Goal: Book appointment/travel/reservation

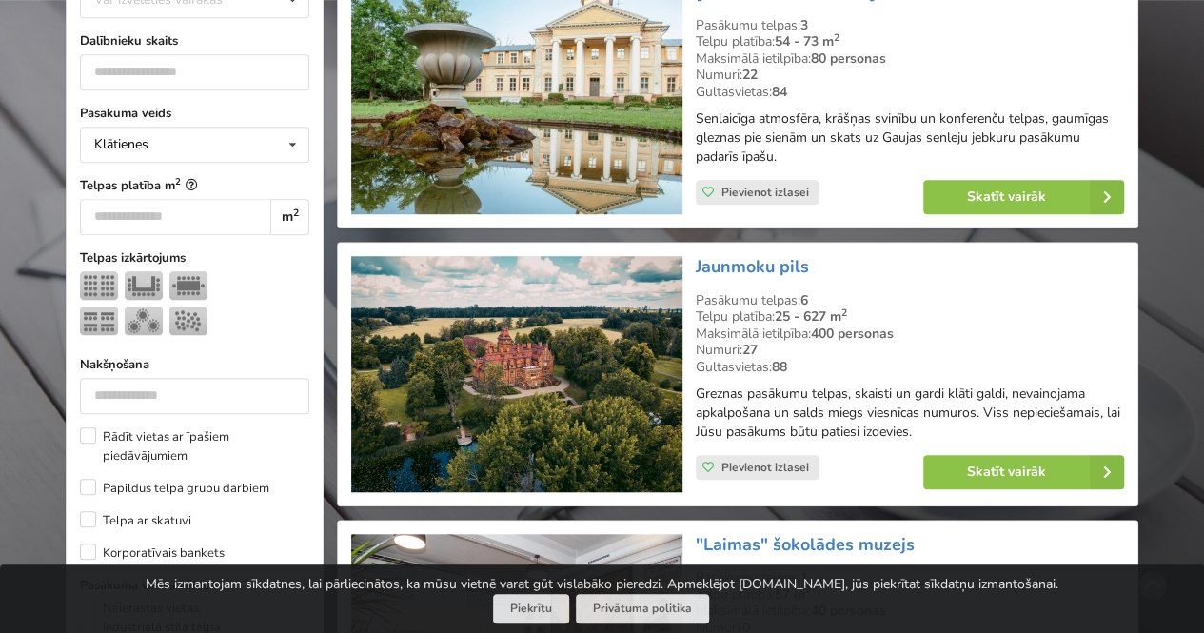
scroll to position [381, 0]
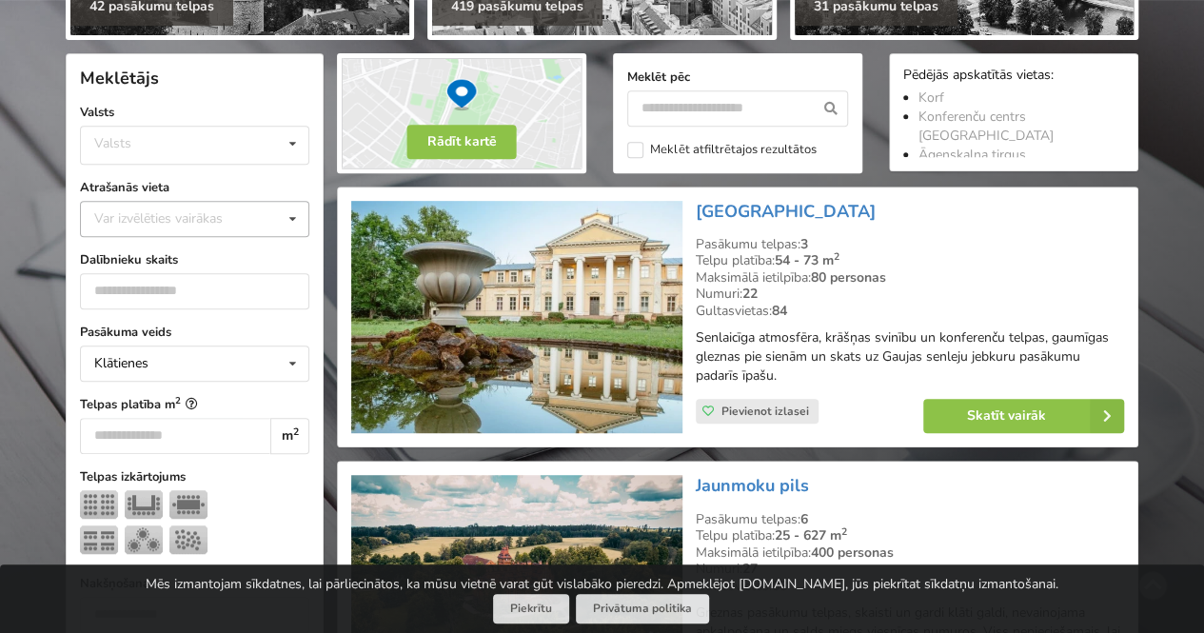
click at [158, 221] on div "Var izvēlēties vairākas" at bounding box center [177, 218] width 176 height 22
drag, startPoint x: 162, startPoint y: 213, endPoint x: 0, endPoint y: 214, distance: 161.8
drag, startPoint x: 123, startPoint y: 212, endPoint x: 36, endPoint y: 211, distance: 86.6
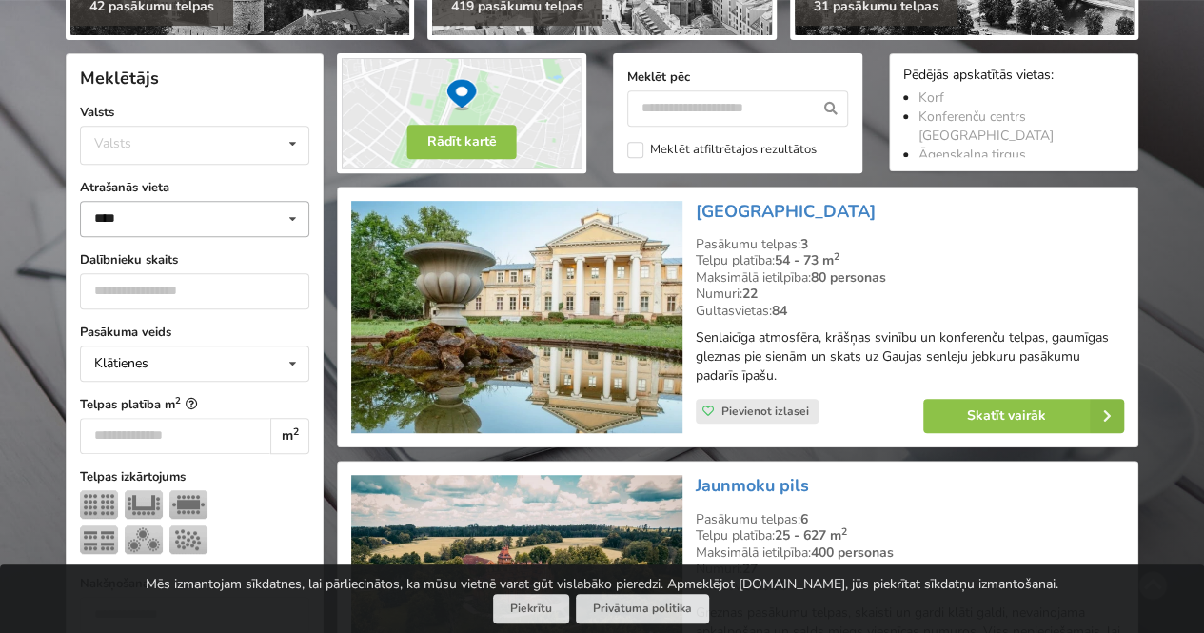
click at [293, 212] on icon at bounding box center [293, 219] width 28 height 35
type input "*"
click at [257, 247] on div "[GEOGRAPHIC_DATA]" at bounding box center [194, 253] width 227 height 35
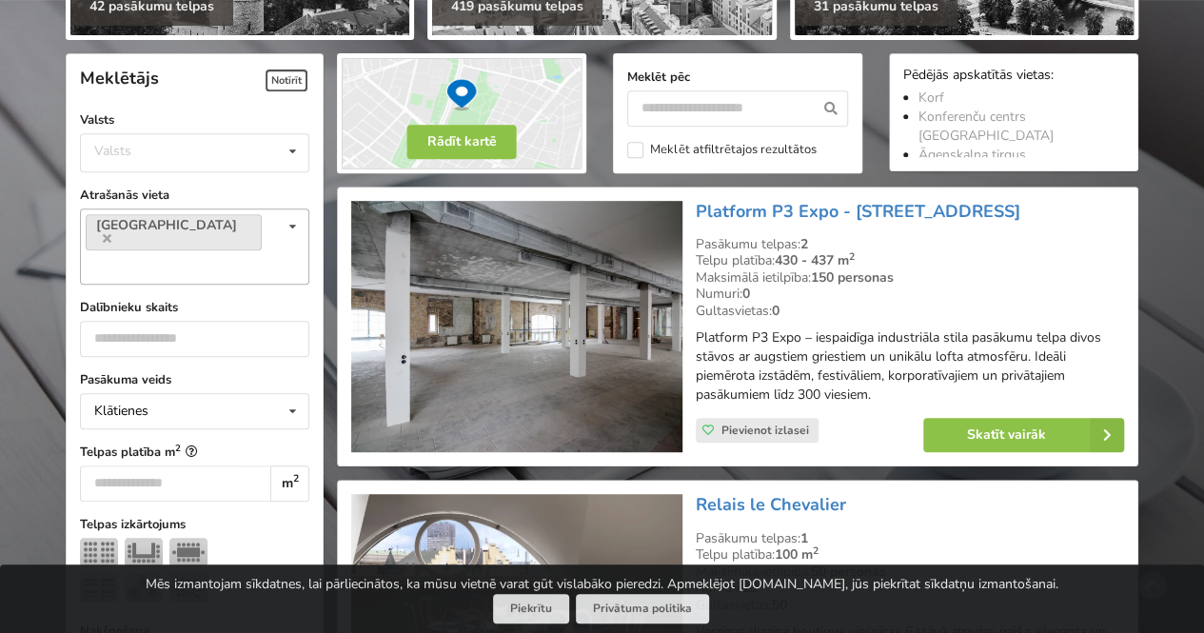
scroll to position [426, 0]
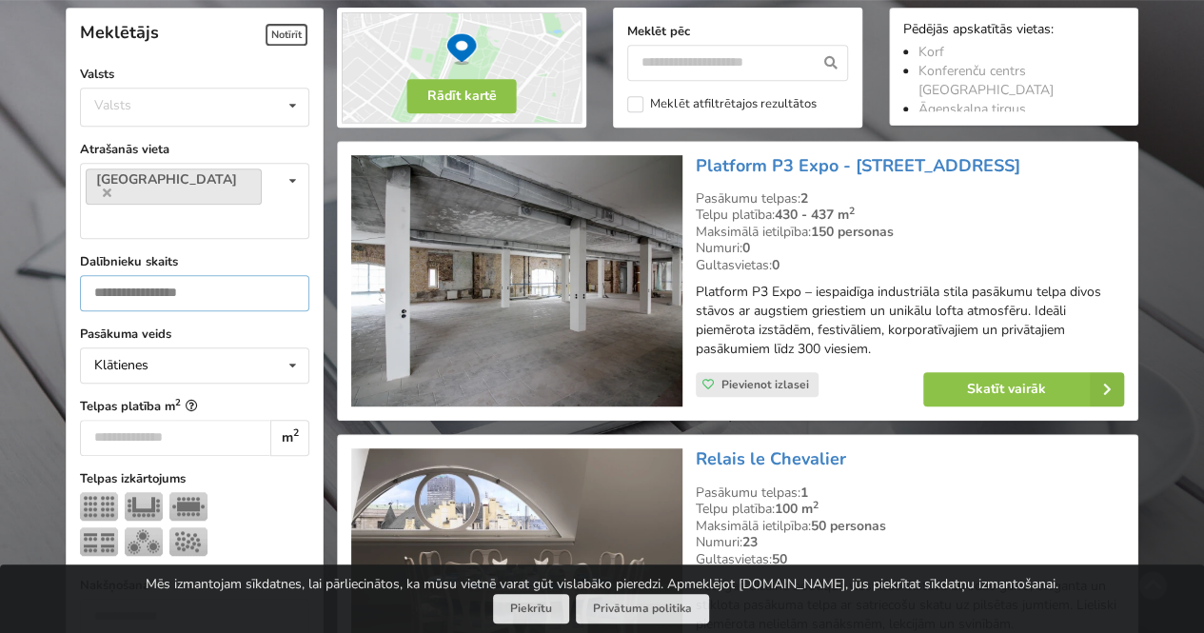
click at [255, 275] on input "number" at bounding box center [194, 293] width 229 height 36
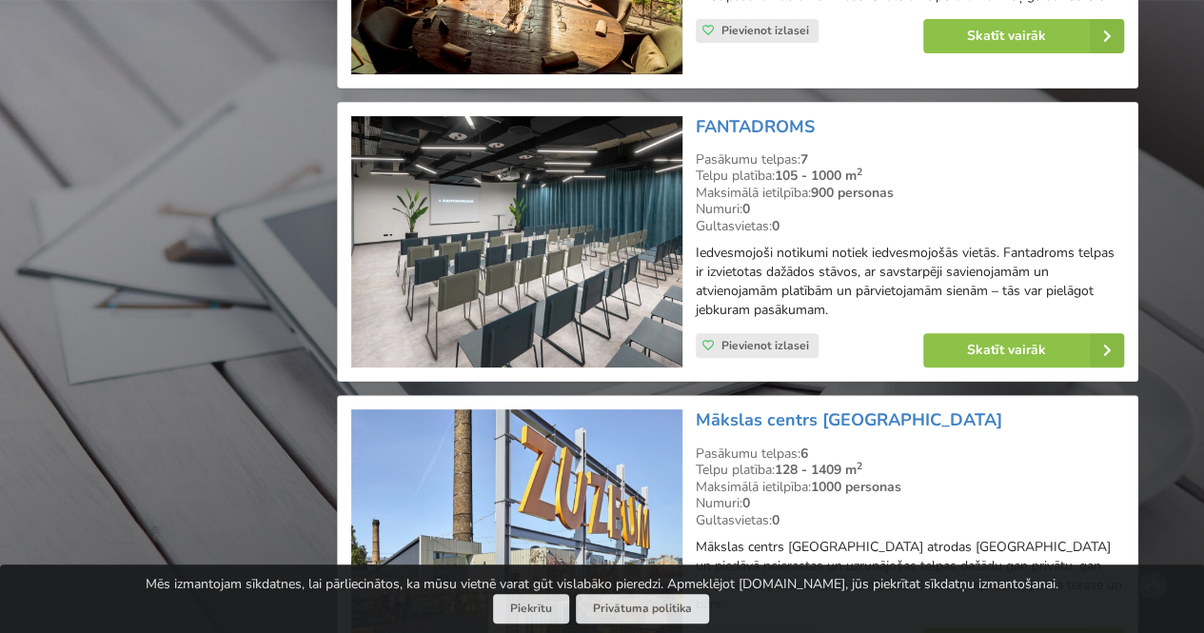
scroll to position [4329, 0]
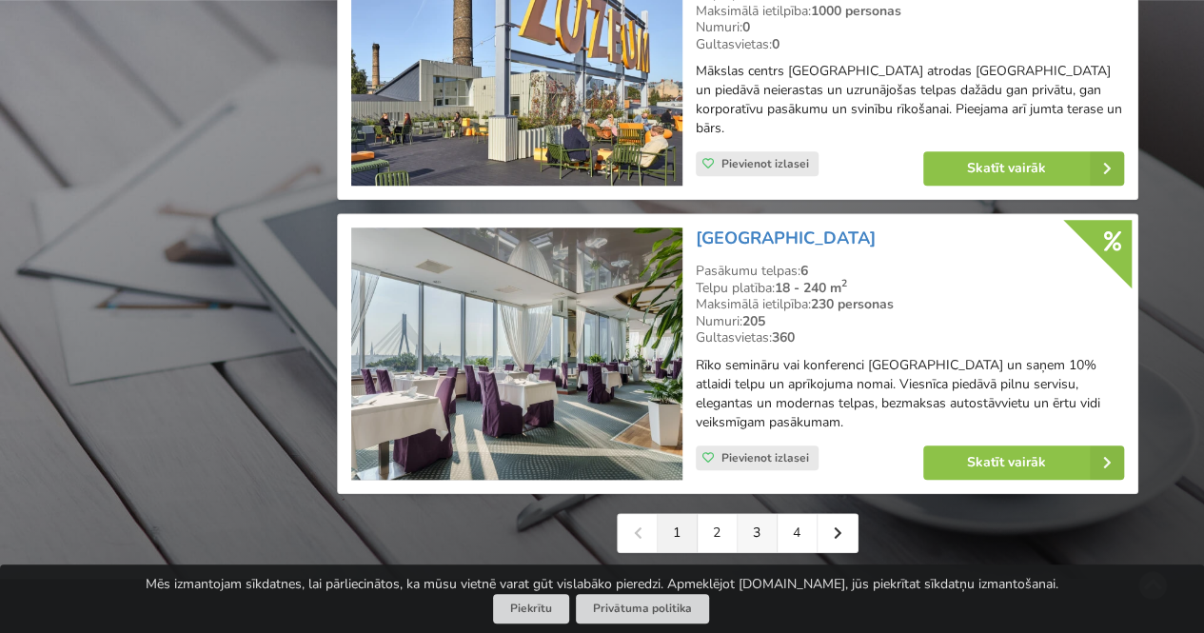
type input "**"
click at [737, 514] on link "2" at bounding box center [718, 533] width 40 height 38
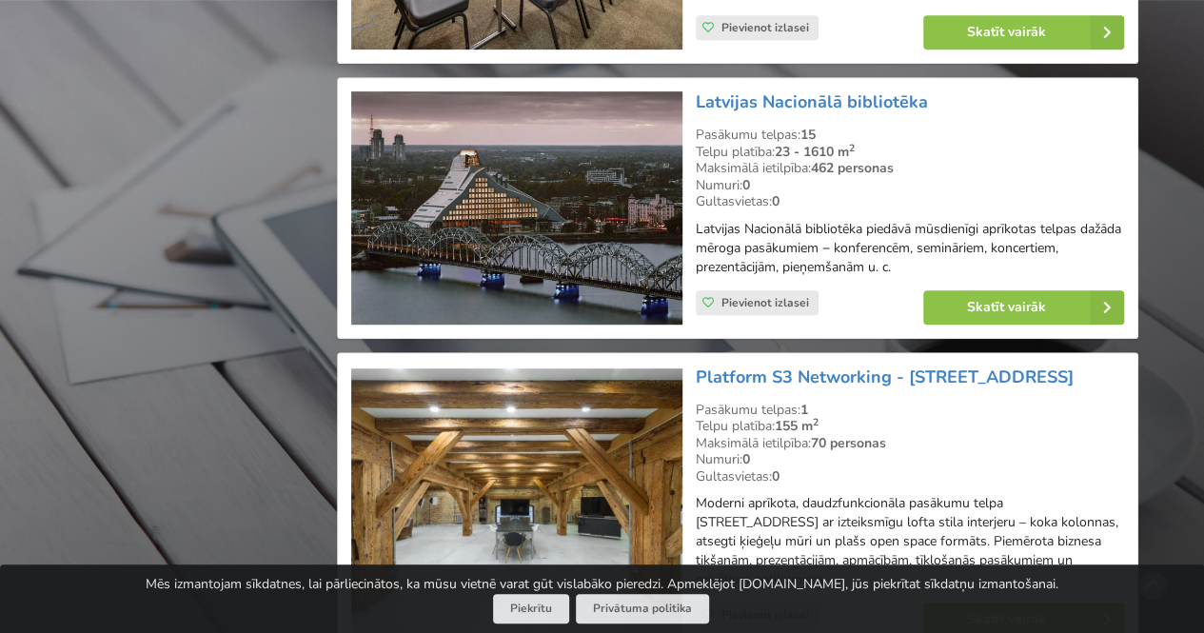
scroll to position [4378, 0]
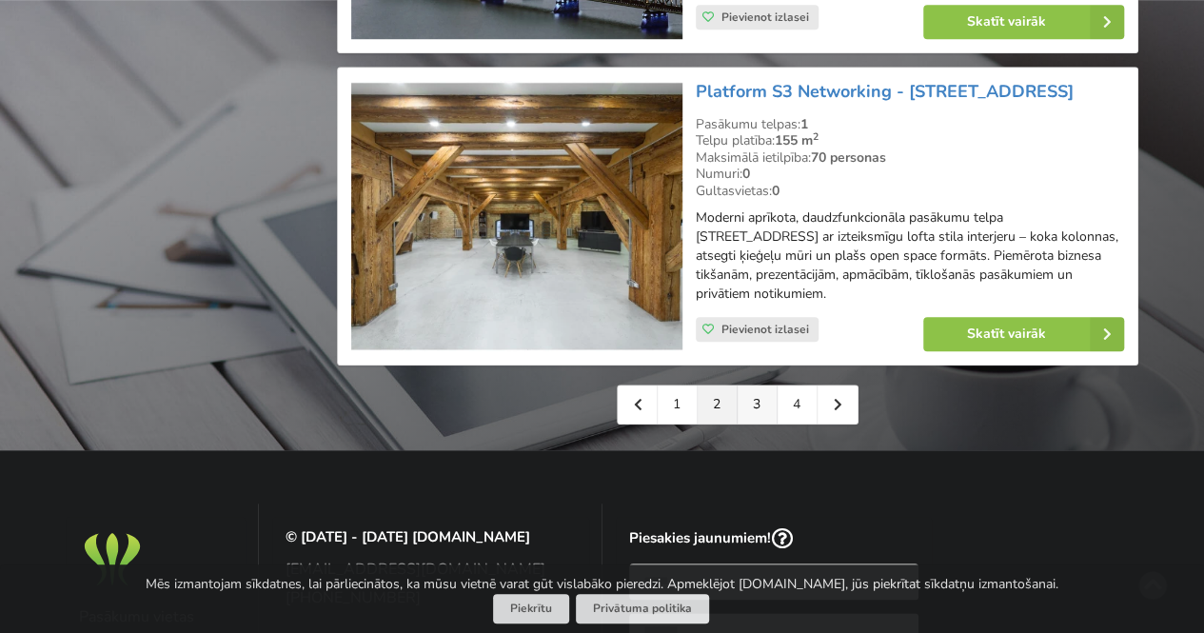
click at [757, 418] on link "3" at bounding box center [758, 404] width 40 height 38
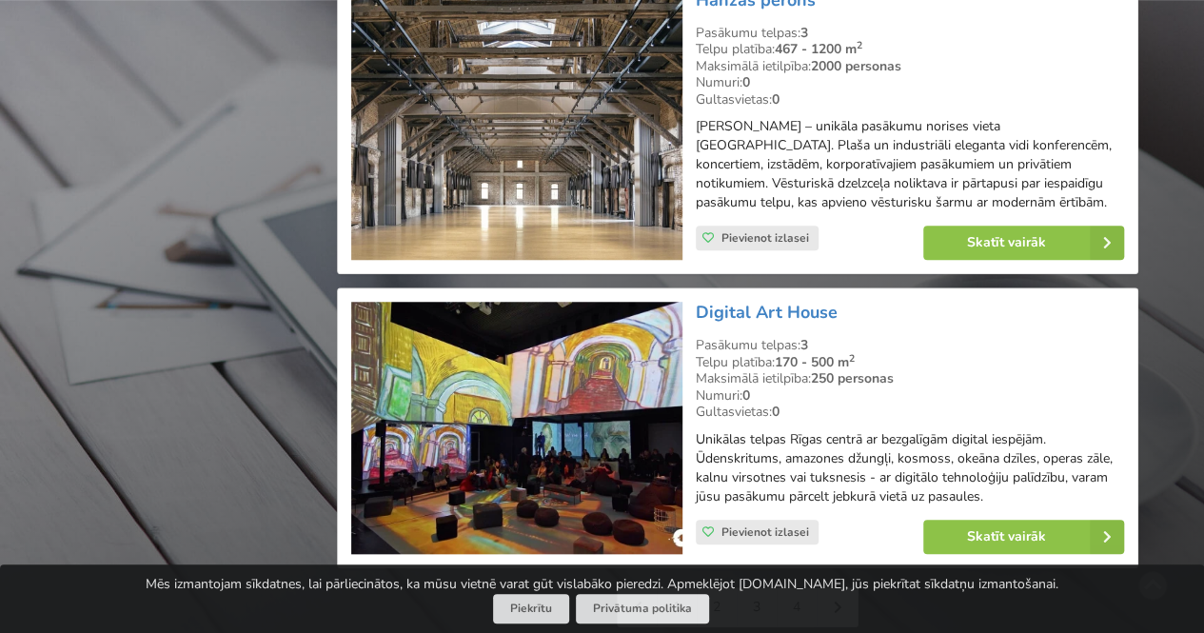
scroll to position [4378, 0]
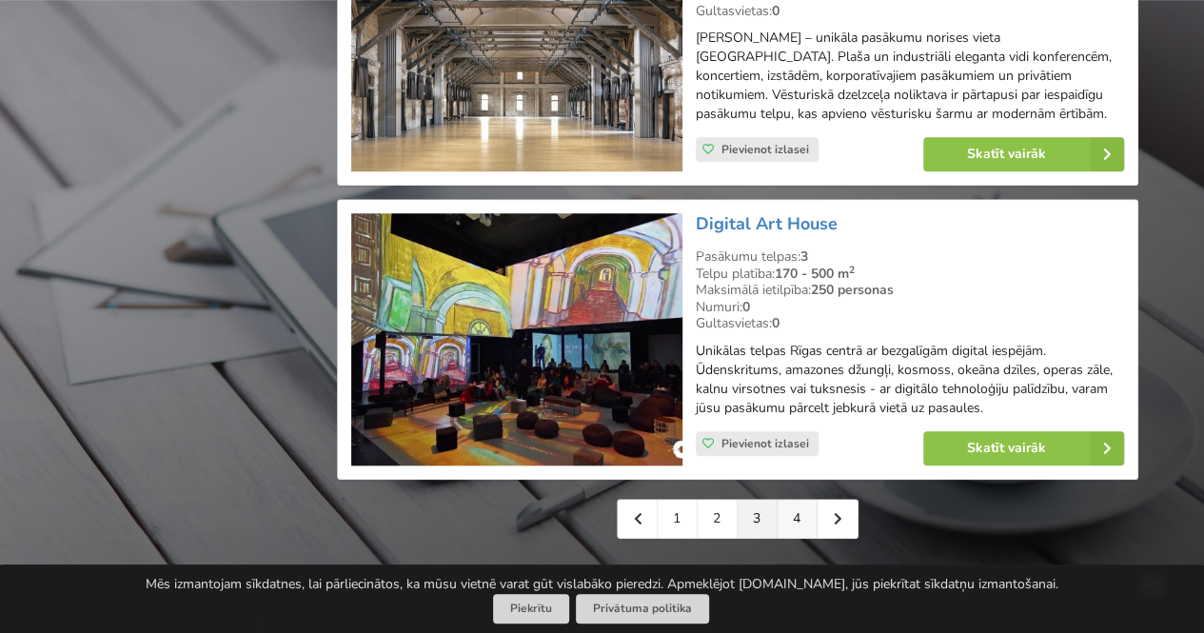
click at [808, 500] on link "4" at bounding box center [798, 519] width 40 height 38
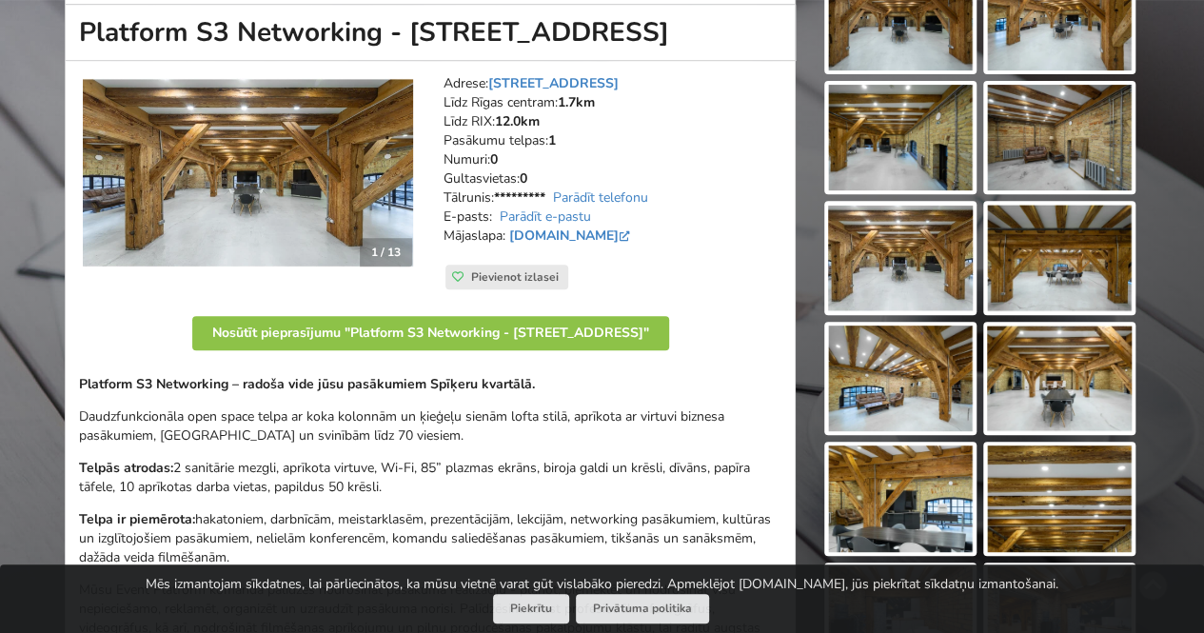
scroll to position [381, 0]
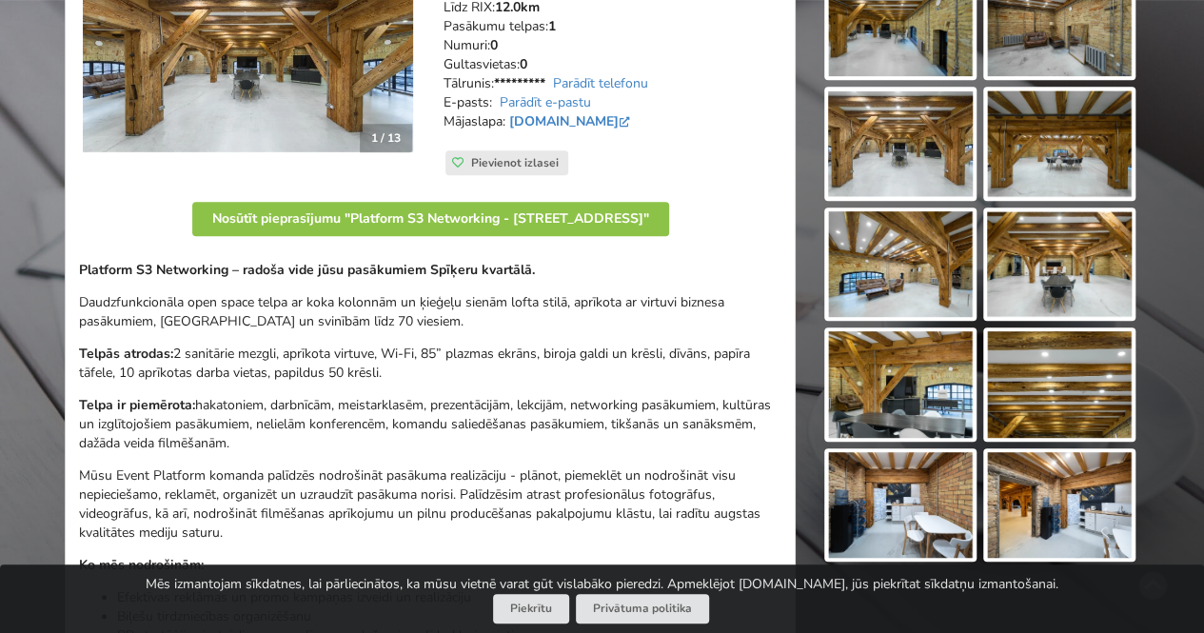
click at [933, 389] on img at bounding box center [900, 384] width 145 height 107
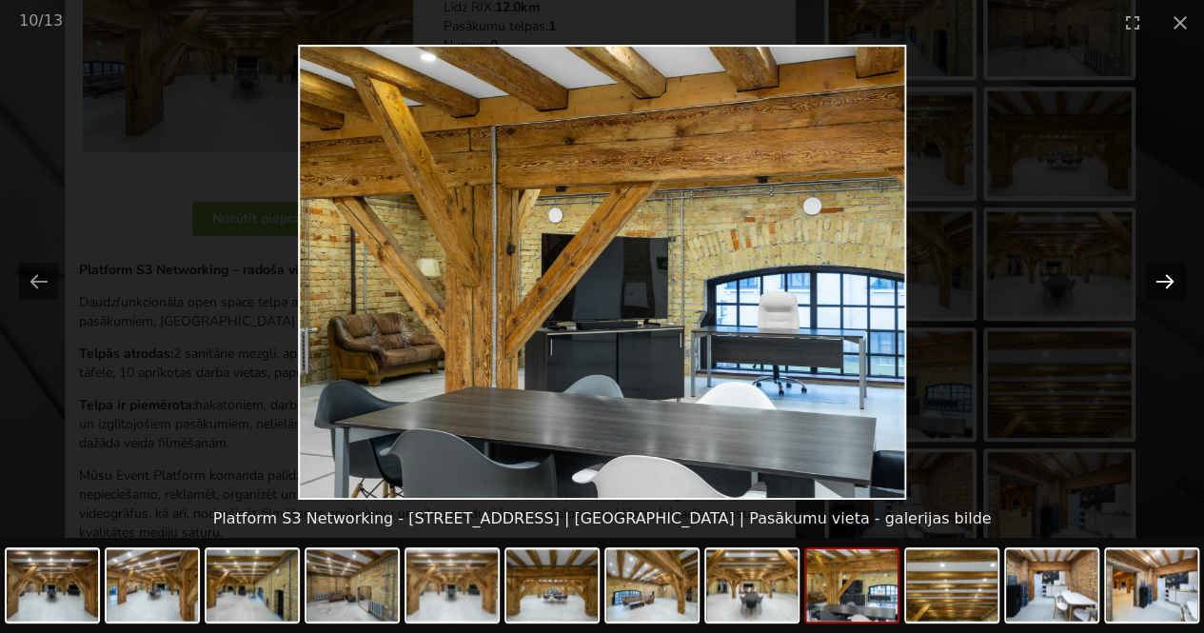
click at [1158, 273] on button "Next slide" at bounding box center [1165, 281] width 40 height 37
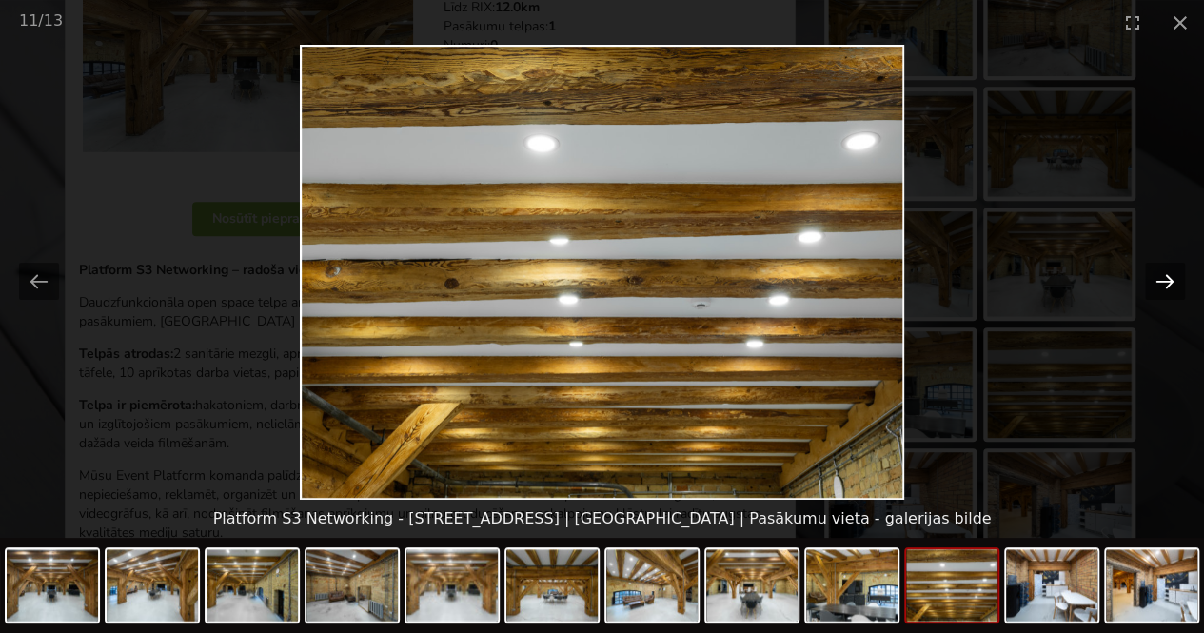
click at [1158, 273] on button "Next slide" at bounding box center [1165, 281] width 40 height 37
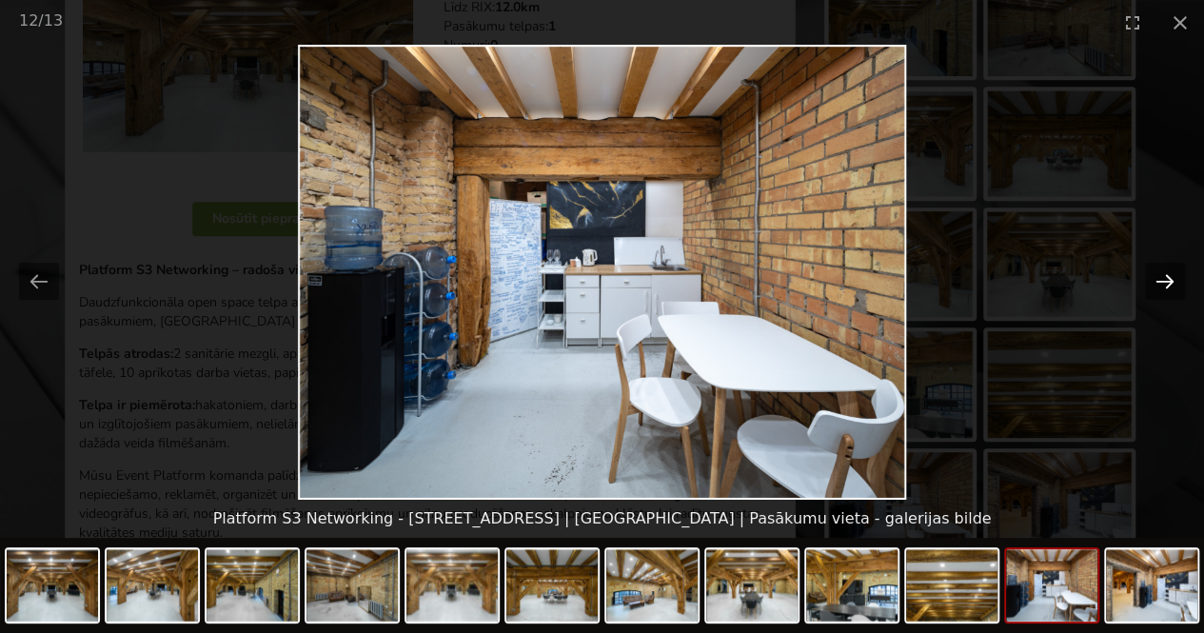
click at [1158, 273] on button "Next slide" at bounding box center [1165, 281] width 40 height 37
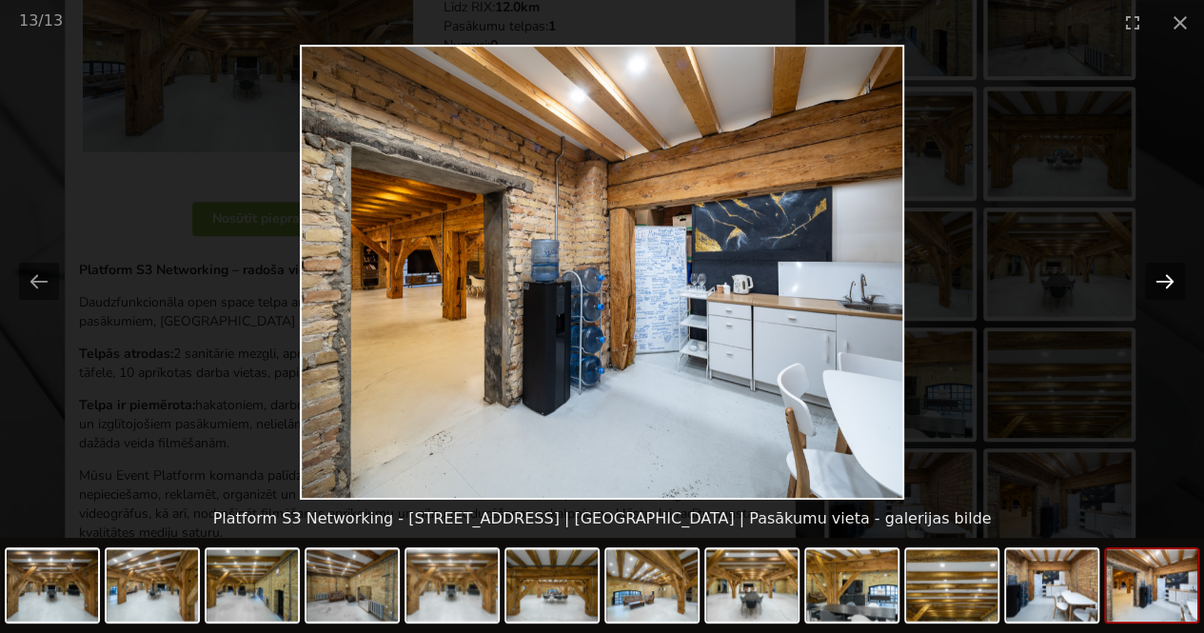
click at [1158, 273] on button "Next slide" at bounding box center [1165, 281] width 40 height 37
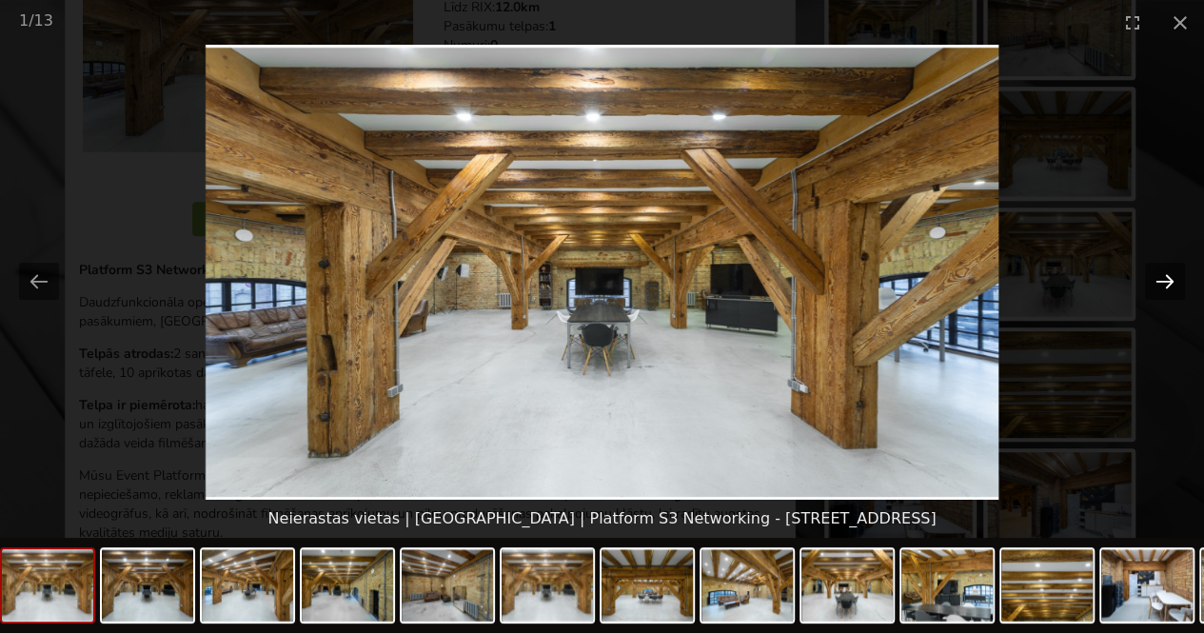
click at [1158, 273] on button "Next slide" at bounding box center [1165, 281] width 40 height 37
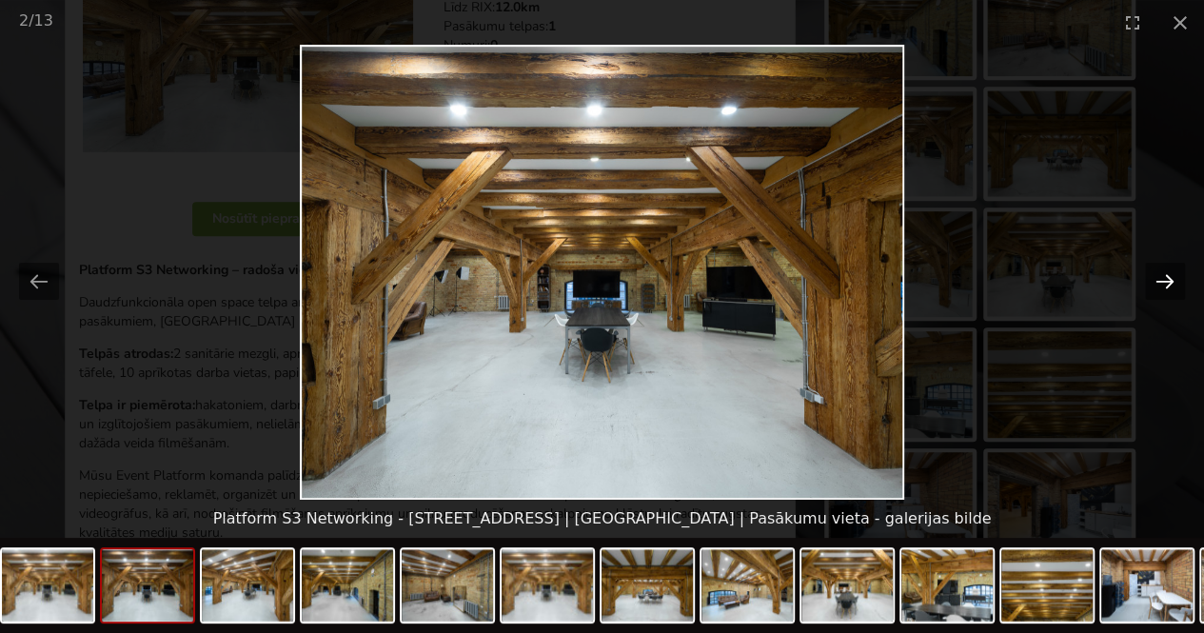
click at [1158, 273] on button "Next slide" at bounding box center [1165, 281] width 40 height 37
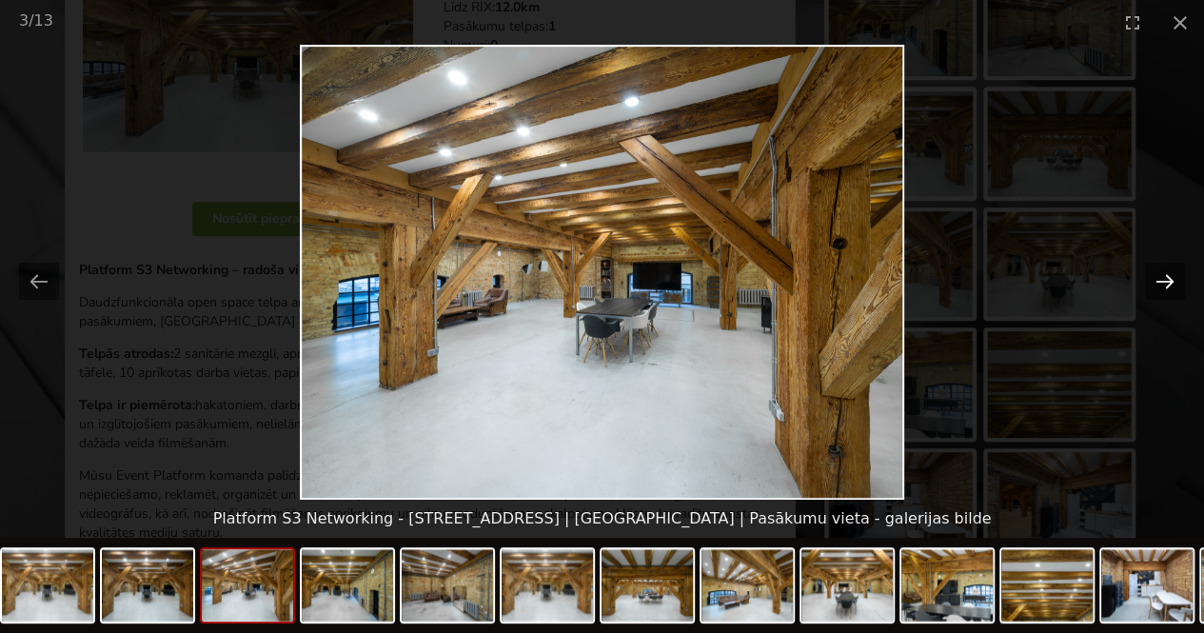
click at [1158, 273] on button "Next slide" at bounding box center [1165, 281] width 40 height 37
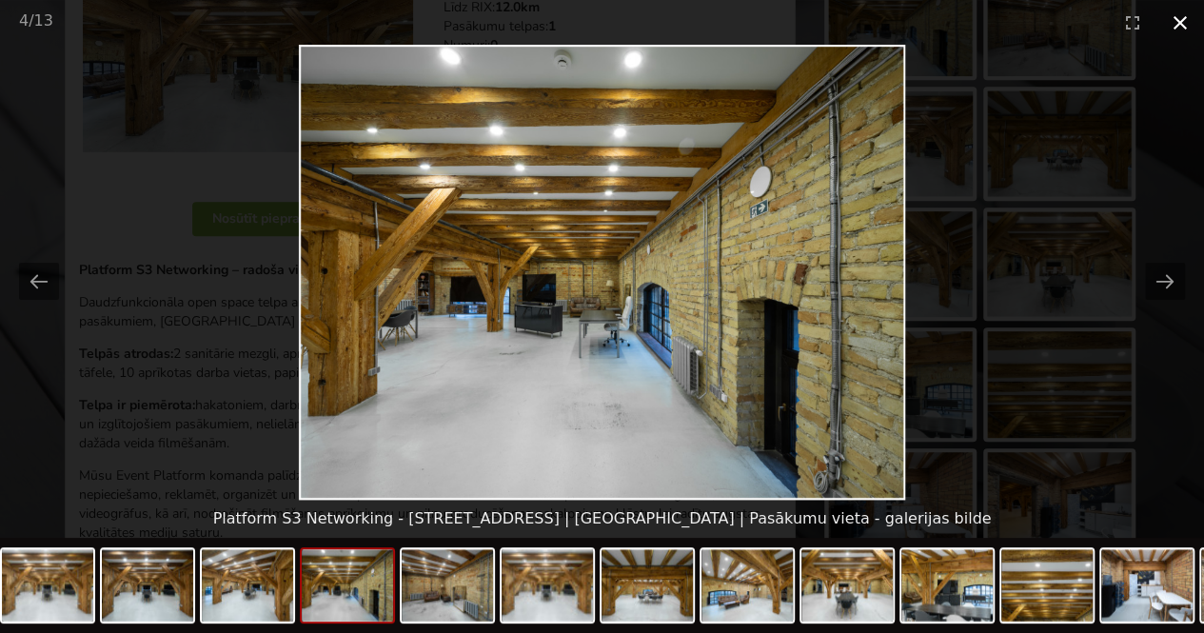
click at [1177, 20] on button "Close gallery" at bounding box center [1180, 22] width 48 height 45
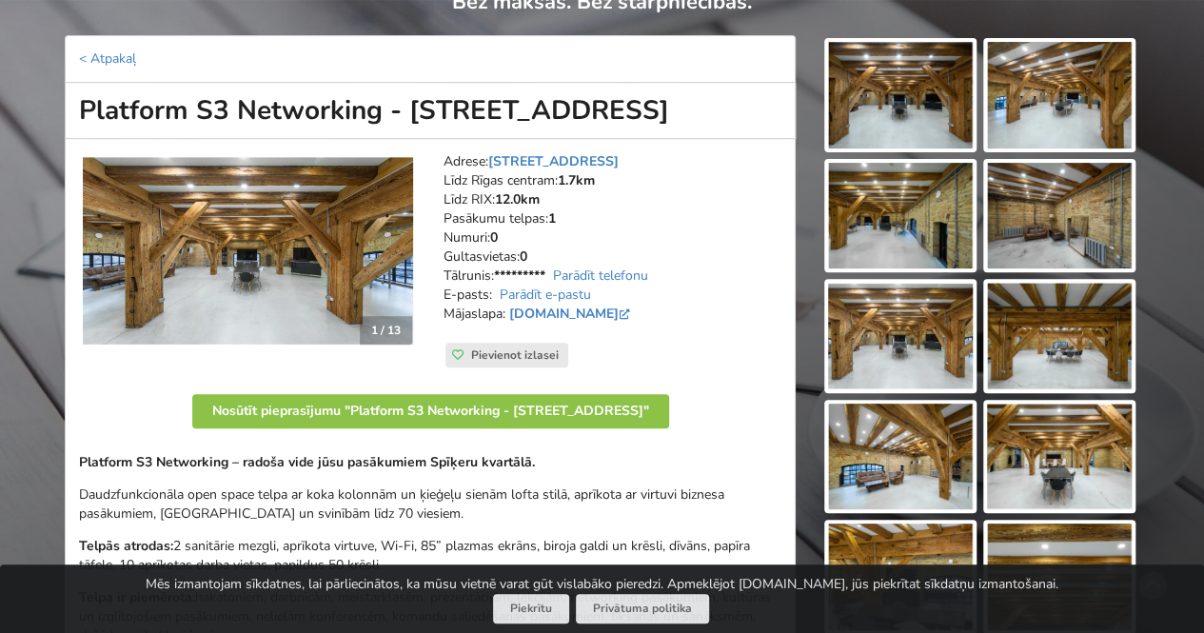
scroll to position [95, 0]
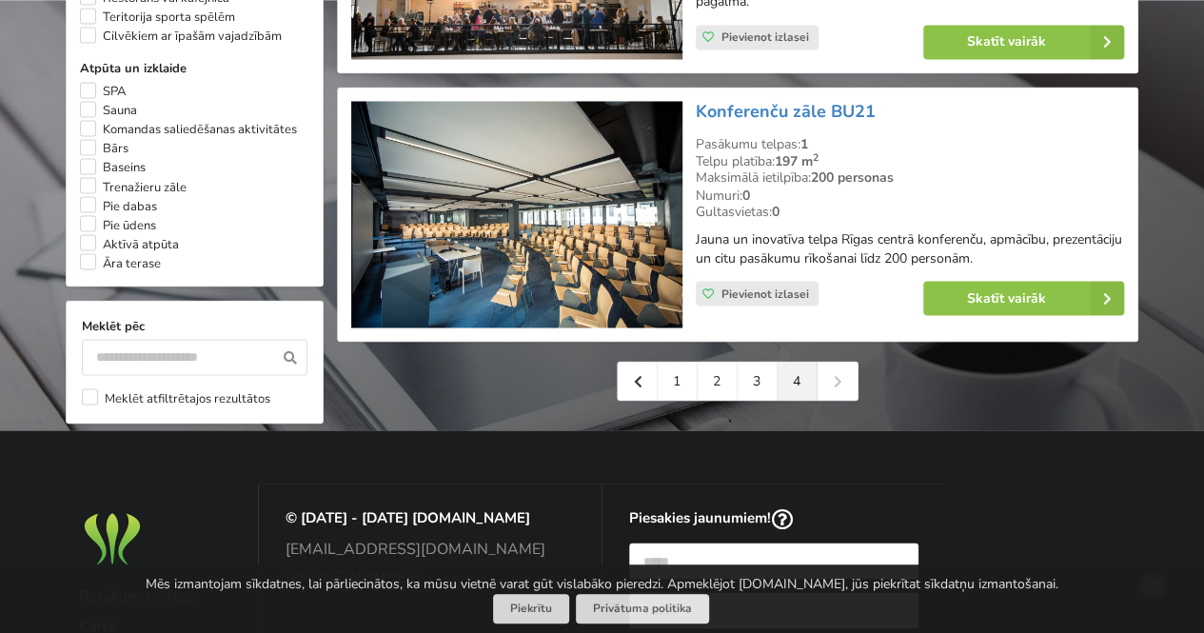
scroll to position [1618, 0]
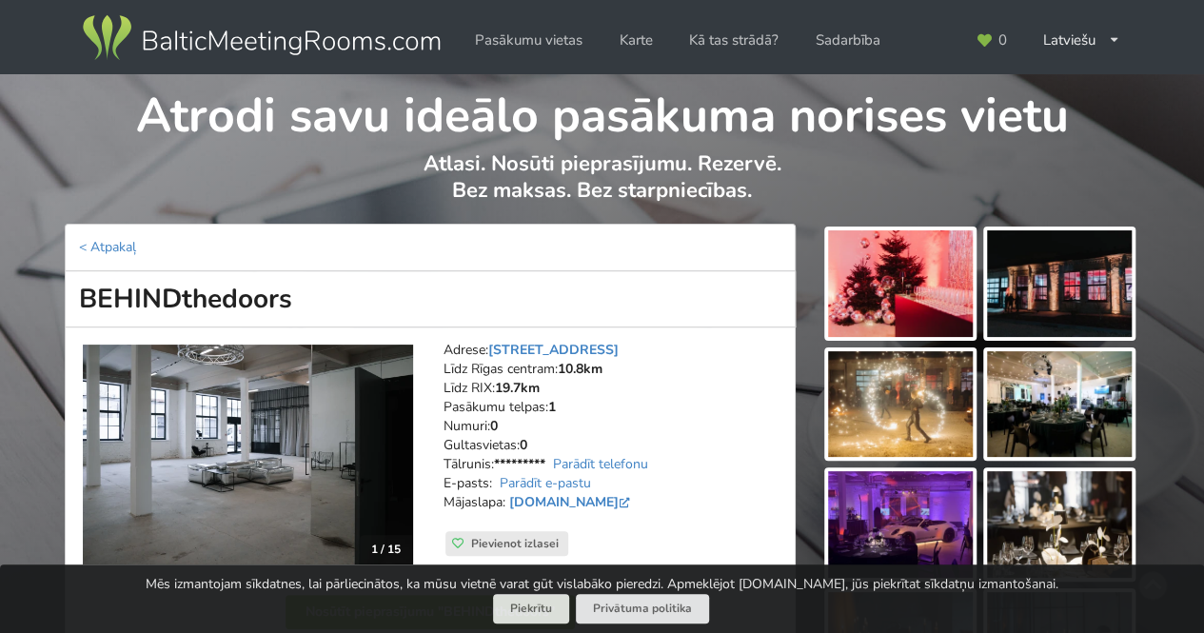
scroll to position [286, 0]
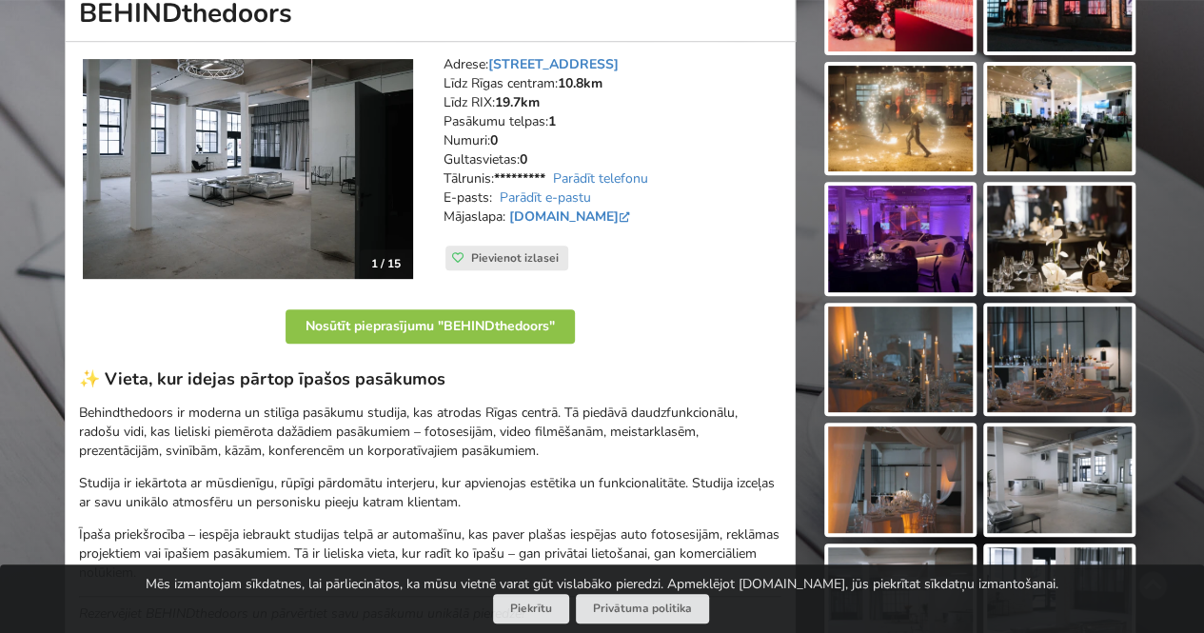
click at [367, 187] on img at bounding box center [248, 169] width 330 height 220
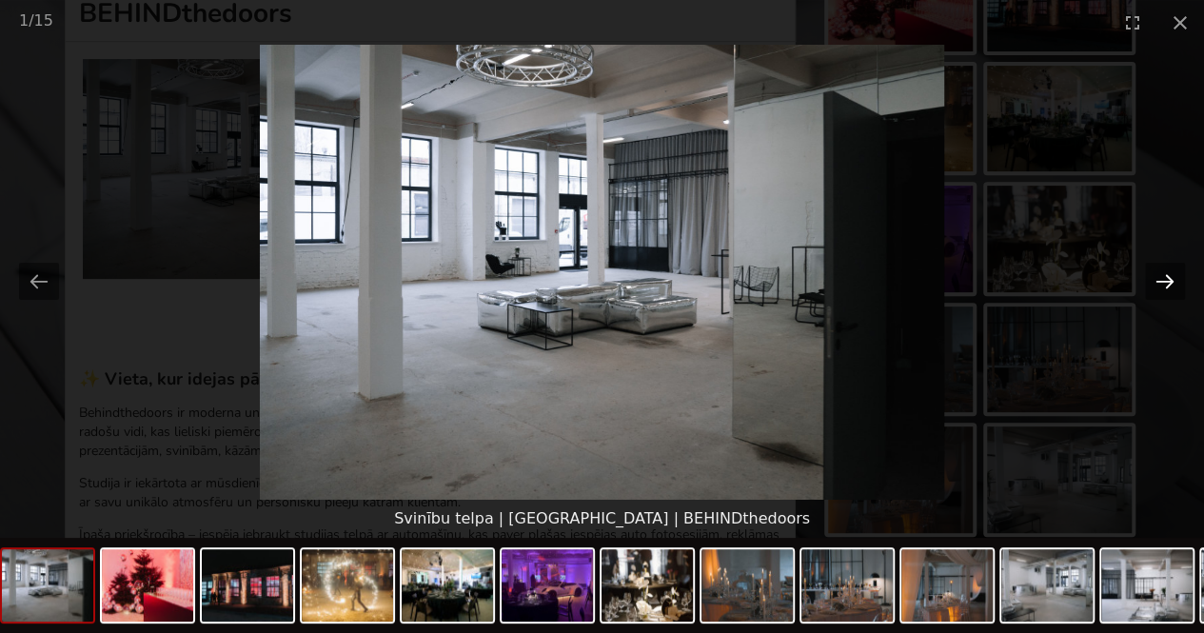
click at [1170, 283] on button "Next slide" at bounding box center [1165, 281] width 40 height 37
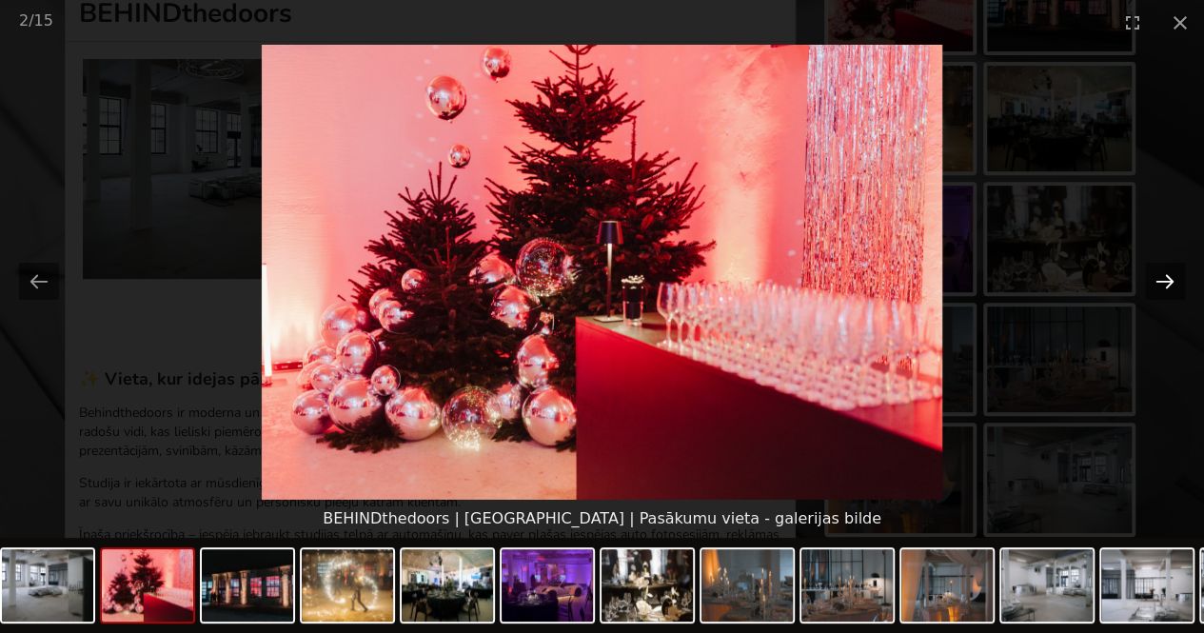
click at [1170, 283] on button "Next slide" at bounding box center [1165, 281] width 40 height 37
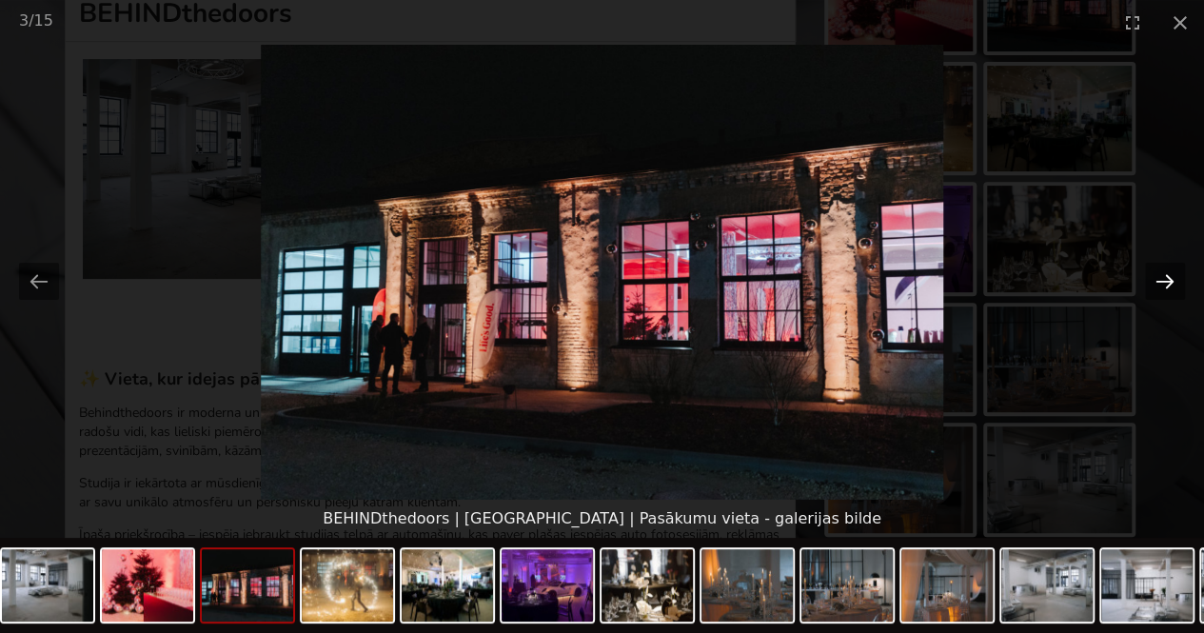
click at [1170, 283] on button "Next slide" at bounding box center [1165, 281] width 40 height 37
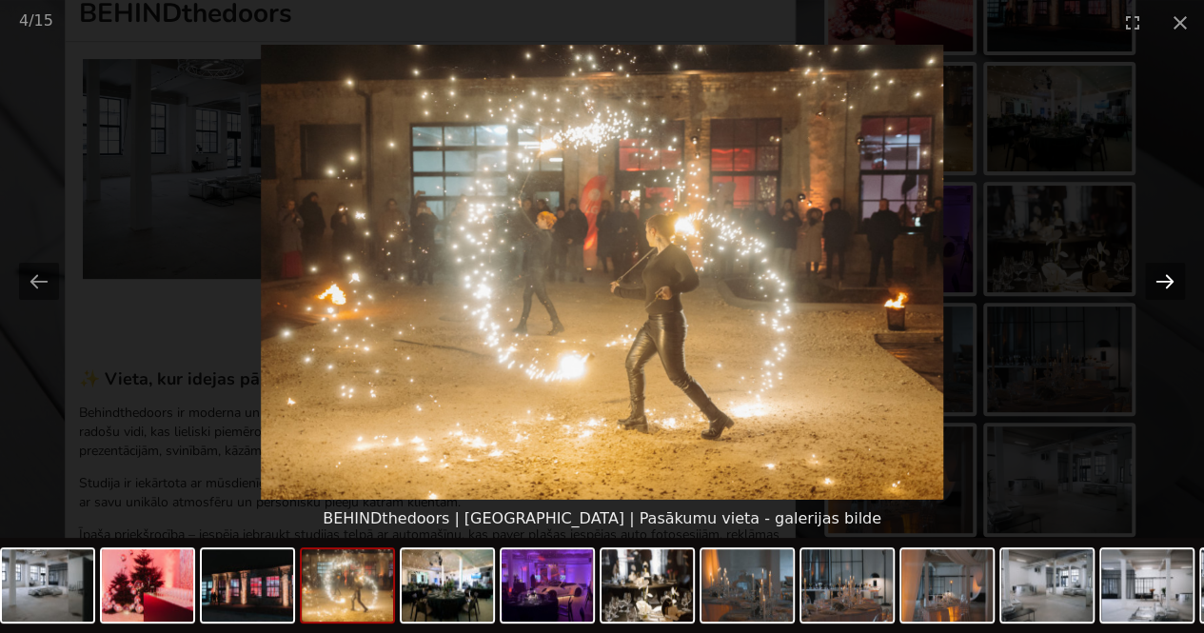
click at [1170, 283] on button "Next slide" at bounding box center [1165, 281] width 40 height 37
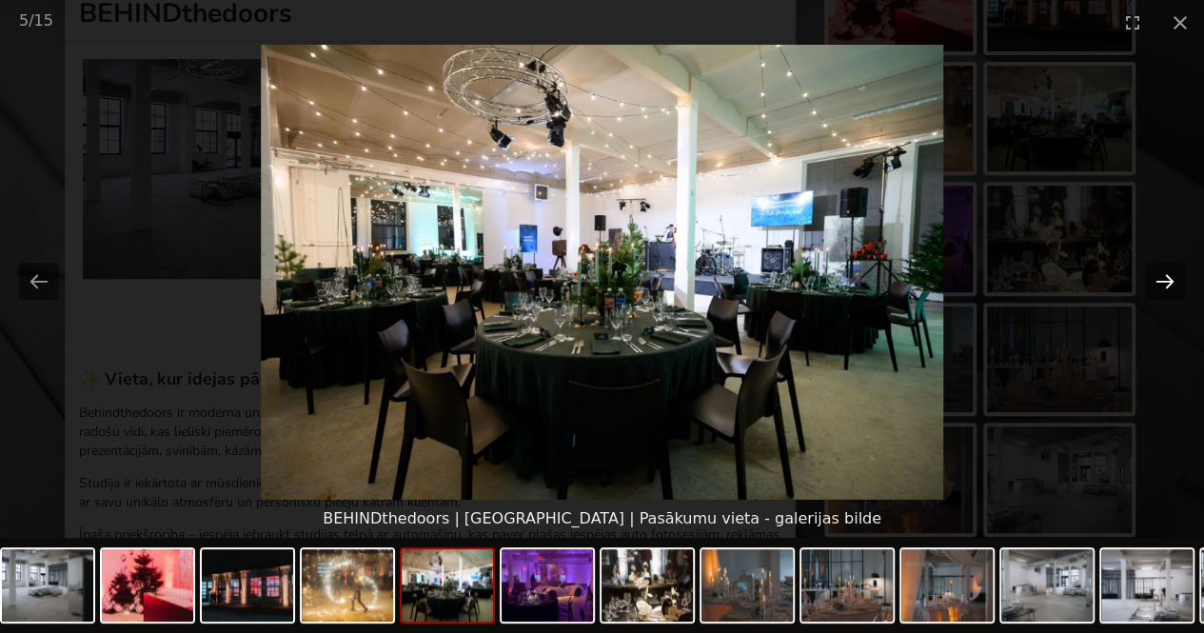
click at [1170, 283] on button "Next slide" at bounding box center [1165, 281] width 40 height 37
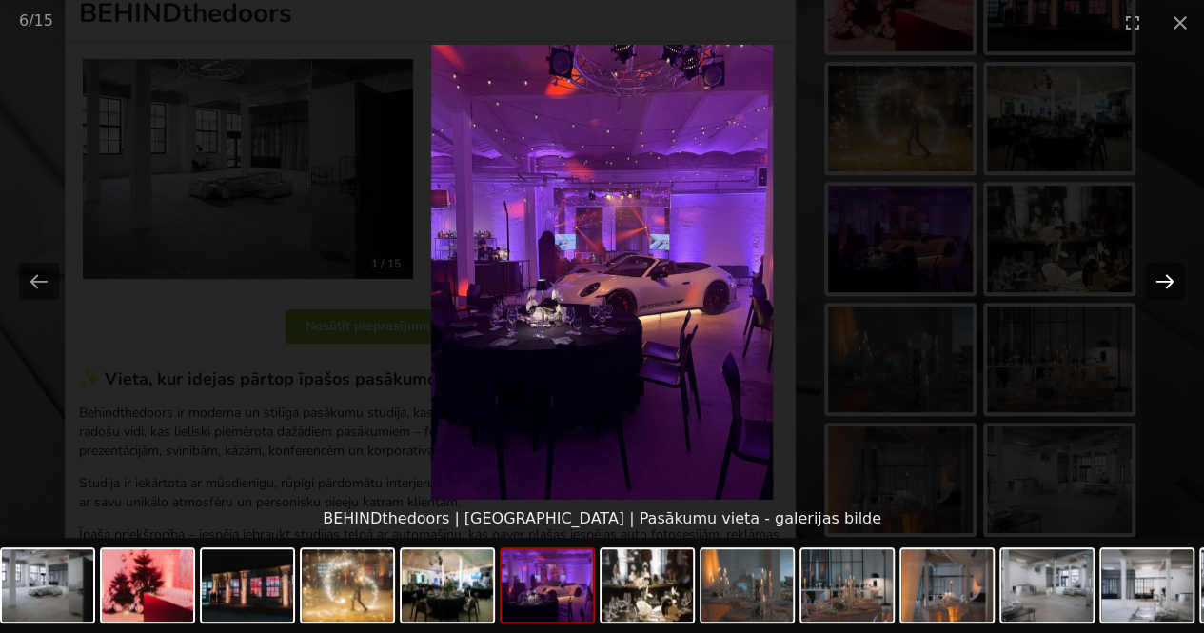
click at [1170, 283] on button "Next slide" at bounding box center [1165, 281] width 40 height 37
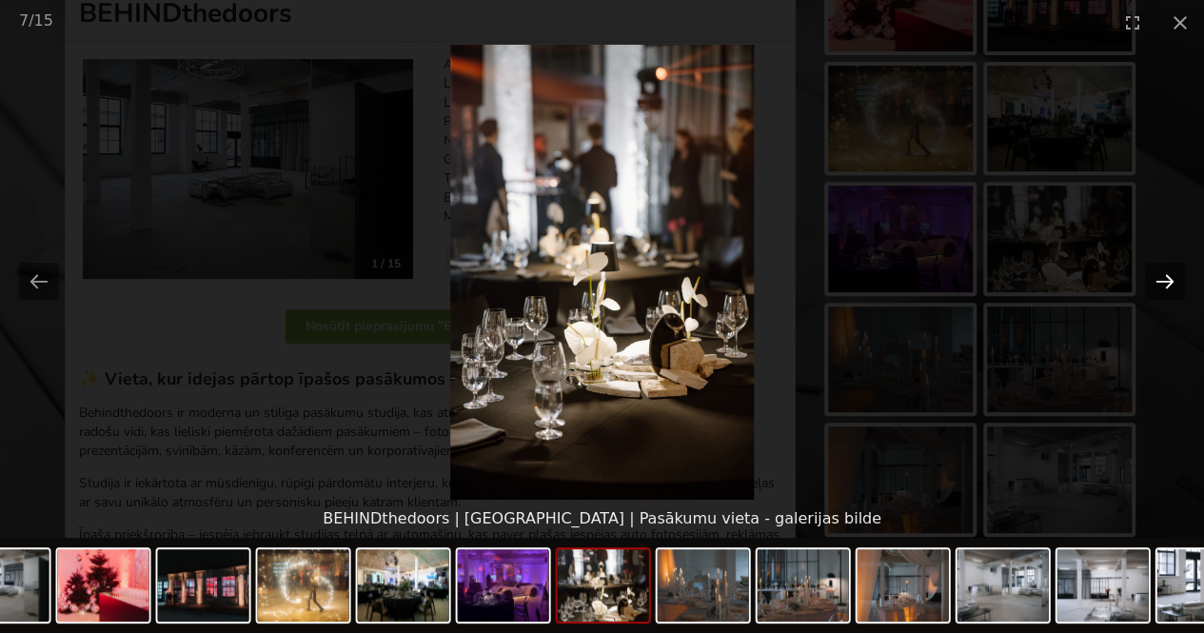
click at [1170, 283] on button "Next slide" at bounding box center [1165, 281] width 40 height 37
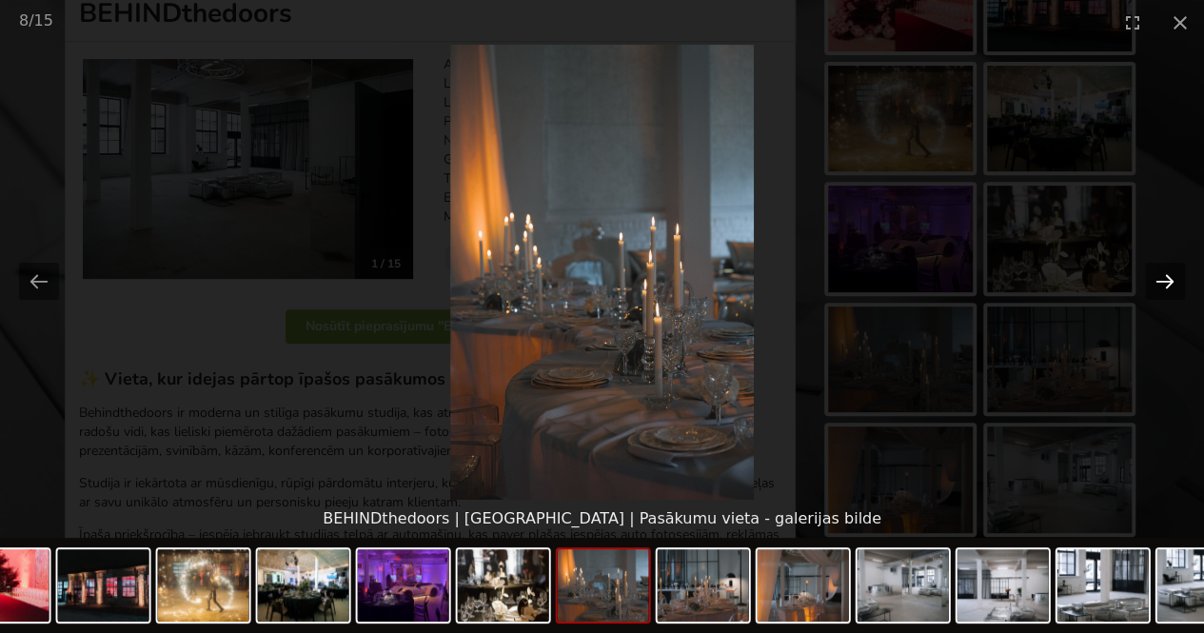
click at [1170, 283] on button "Next slide" at bounding box center [1165, 281] width 40 height 37
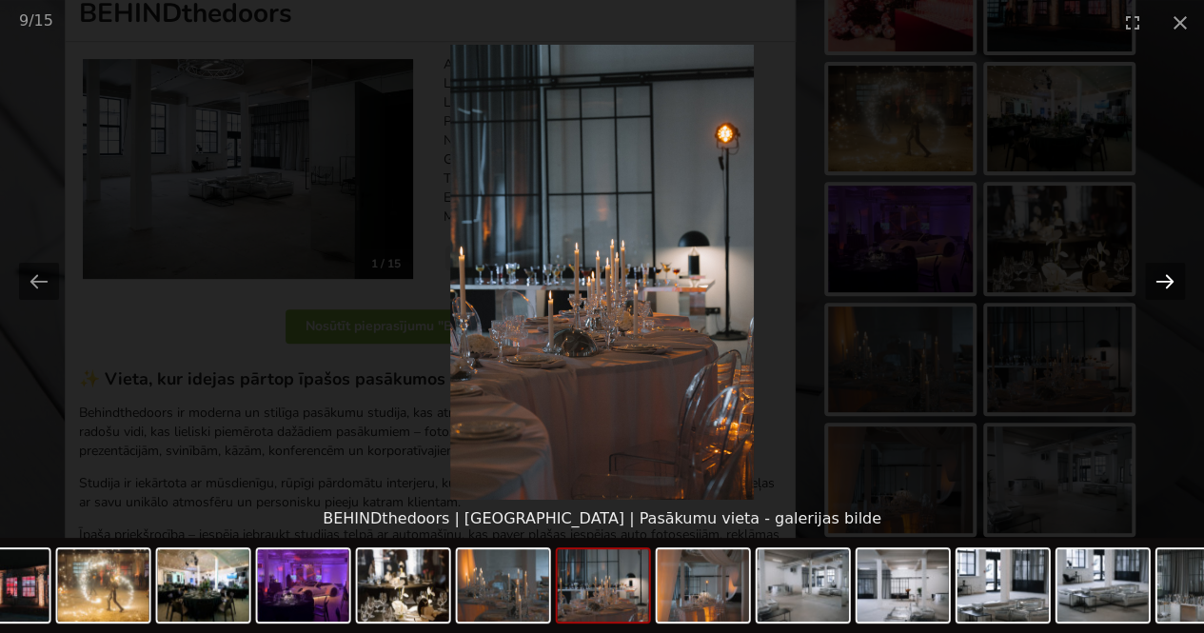
click at [1170, 283] on button "Next slide" at bounding box center [1165, 281] width 40 height 37
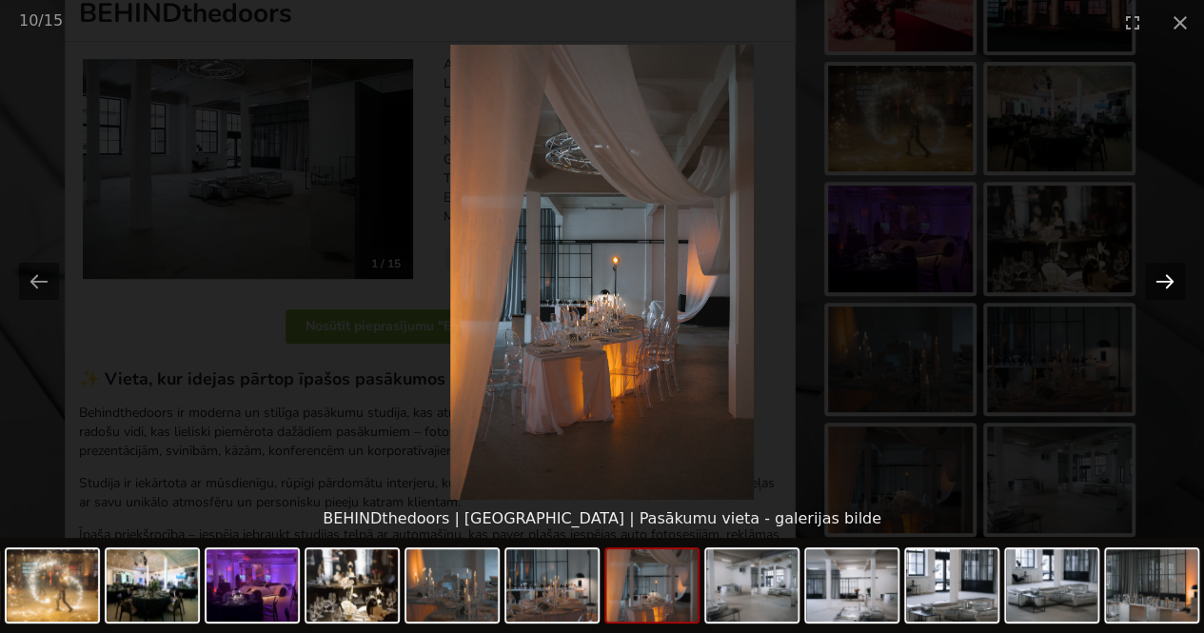
click at [1170, 283] on button "Next slide" at bounding box center [1165, 281] width 40 height 37
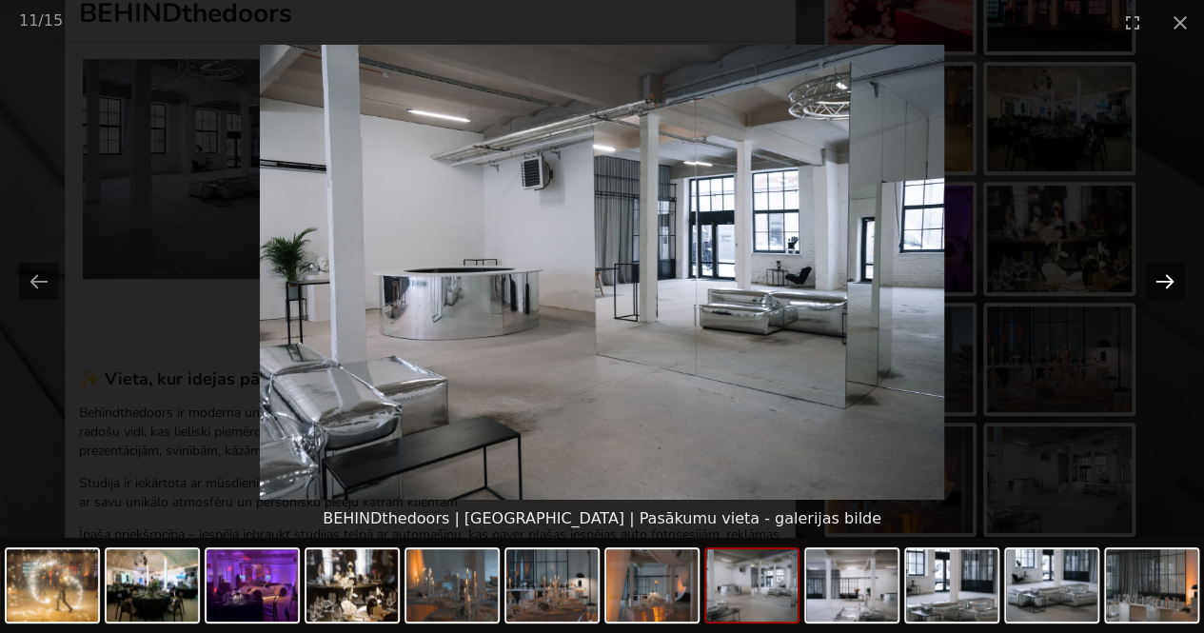
click at [1170, 283] on button "Next slide" at bounding box center [1165, 281] width 40 height 37
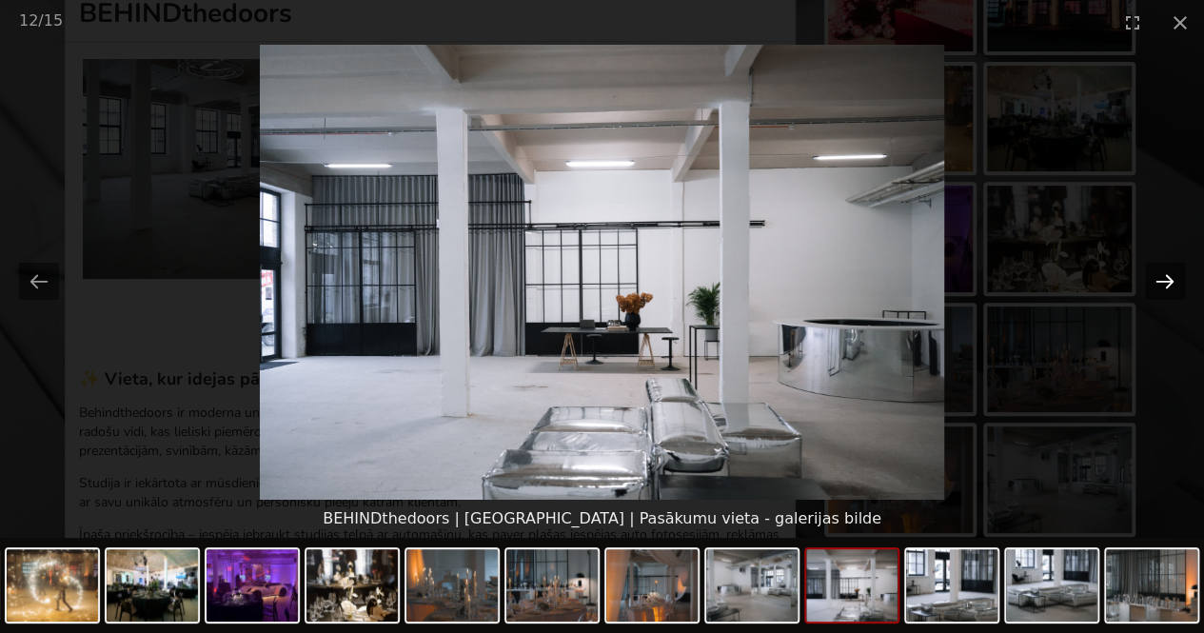
click at [1170, 283] on button "Next slide" at bounding box center [1165, 281] width 40 height 37
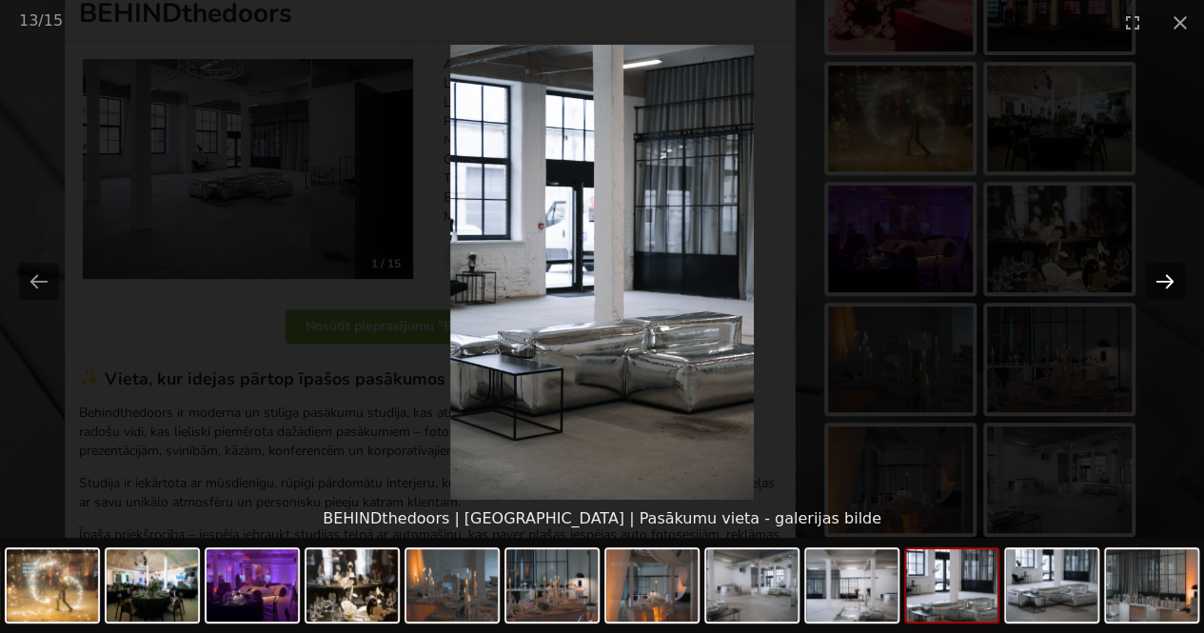
click at [1170, 283] on button "Next slide" at bounding box center [1165, 281] width 40 height 37
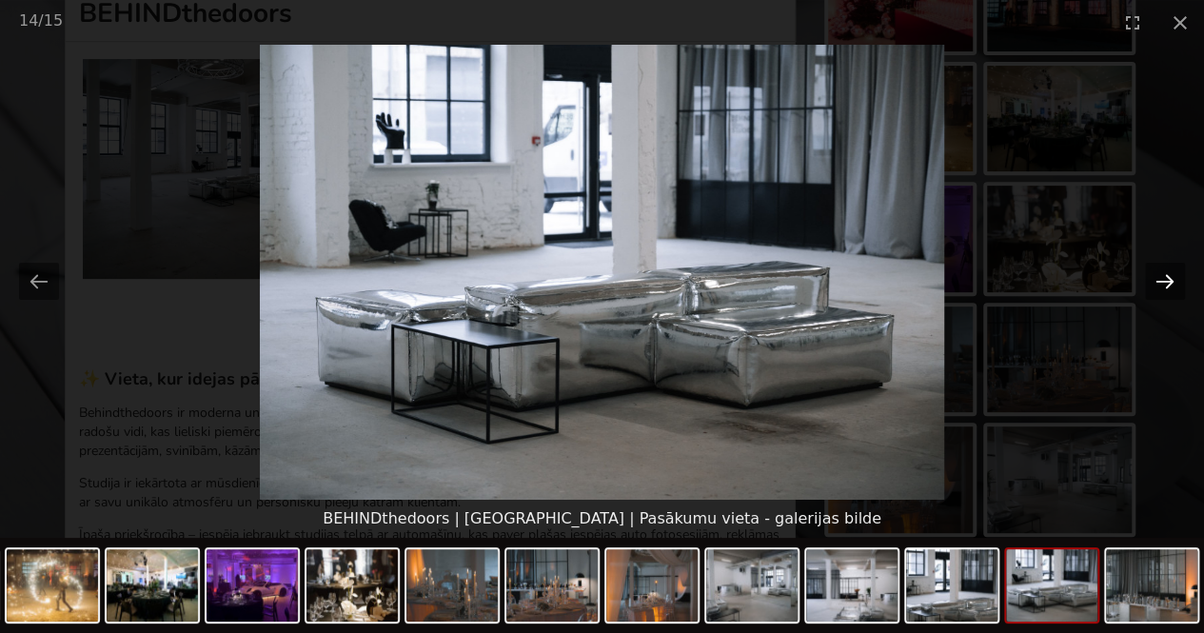
click at [1170, 283] on button "Next slide" at bounding box center [1165, 281] width 40 height 37
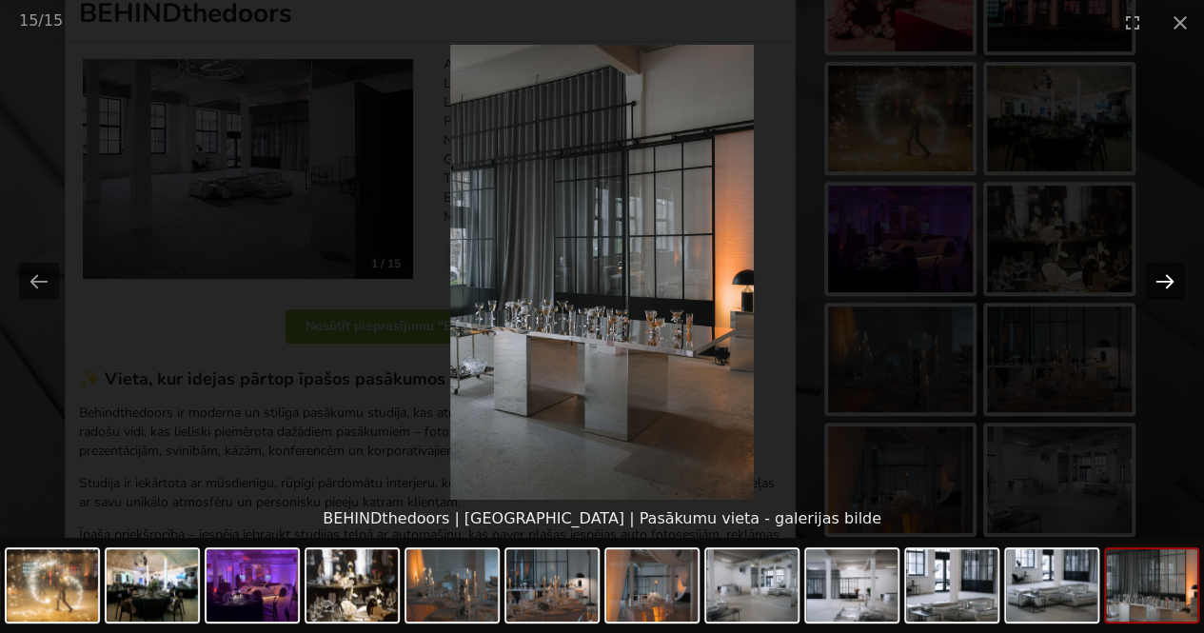
click at [1170, 283] on button "Next slide" at bounding box center [1165, 281] width 40 height 37
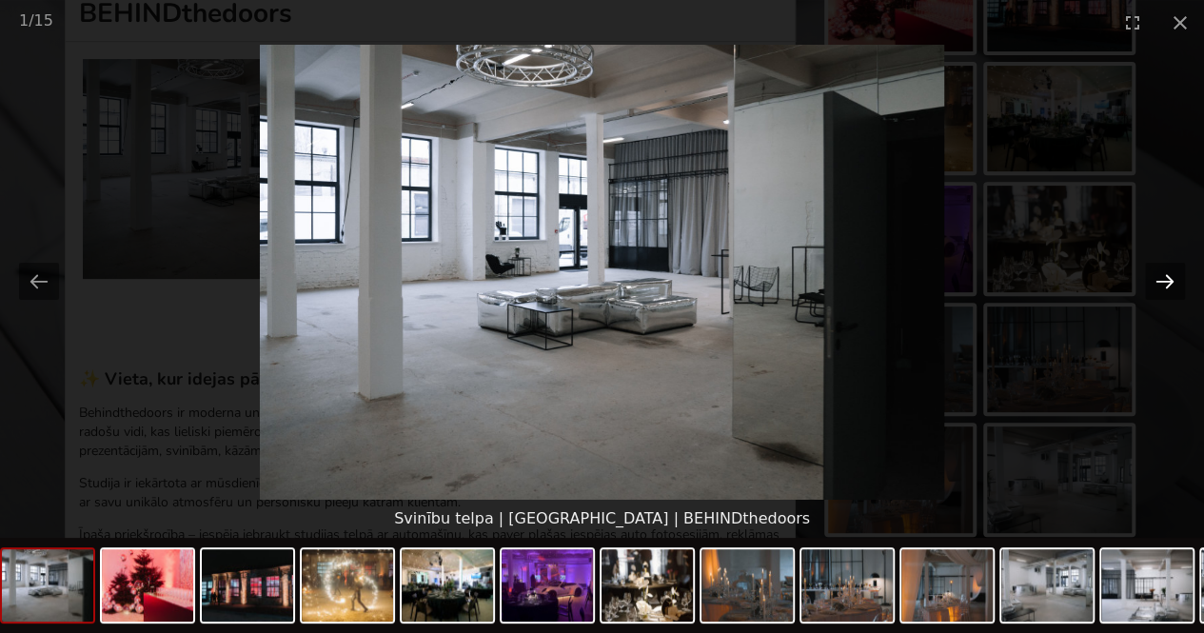
click at [1170, 283] on button "Next slide" at bounding box center [1165, 281] width 40 height 37
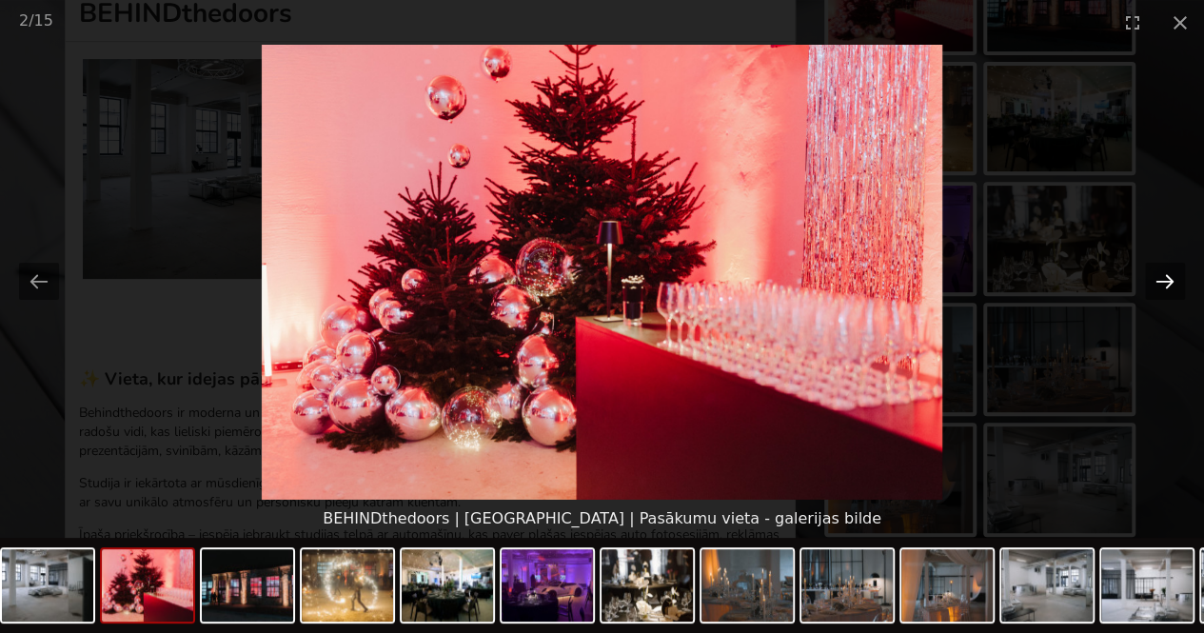
click at [1170, 283] on button "Next slide" at bounding box center [1165, 281] width 40 height 37
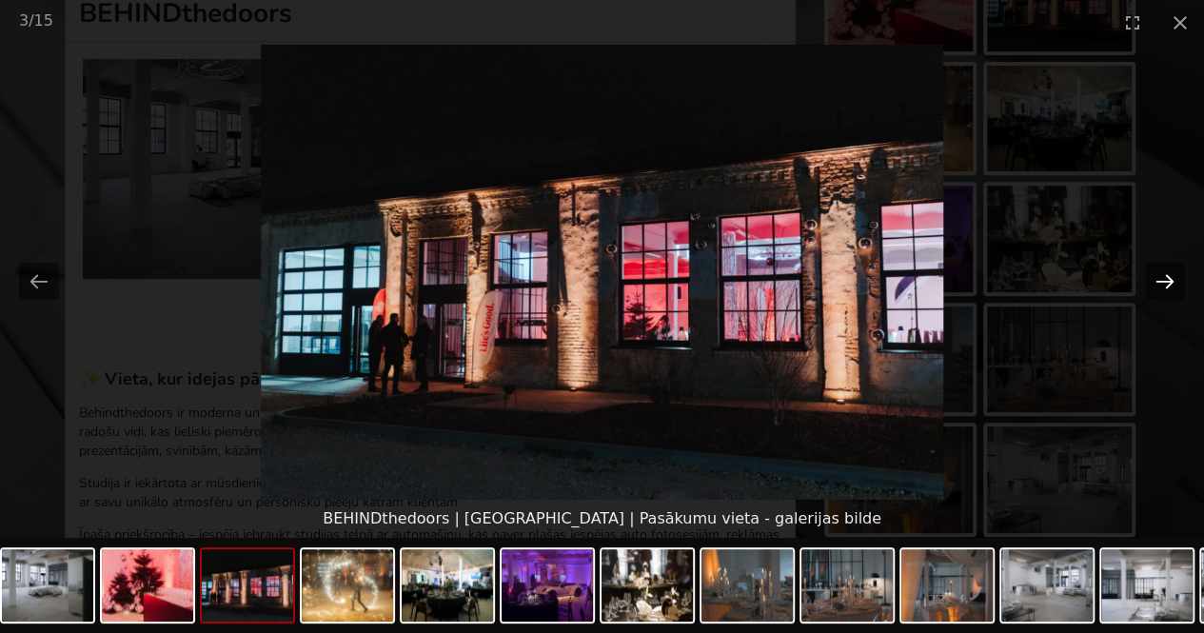
click at [1170, 283] on button "Next slide" at bounding box center [1165, 281] width 40 height 37
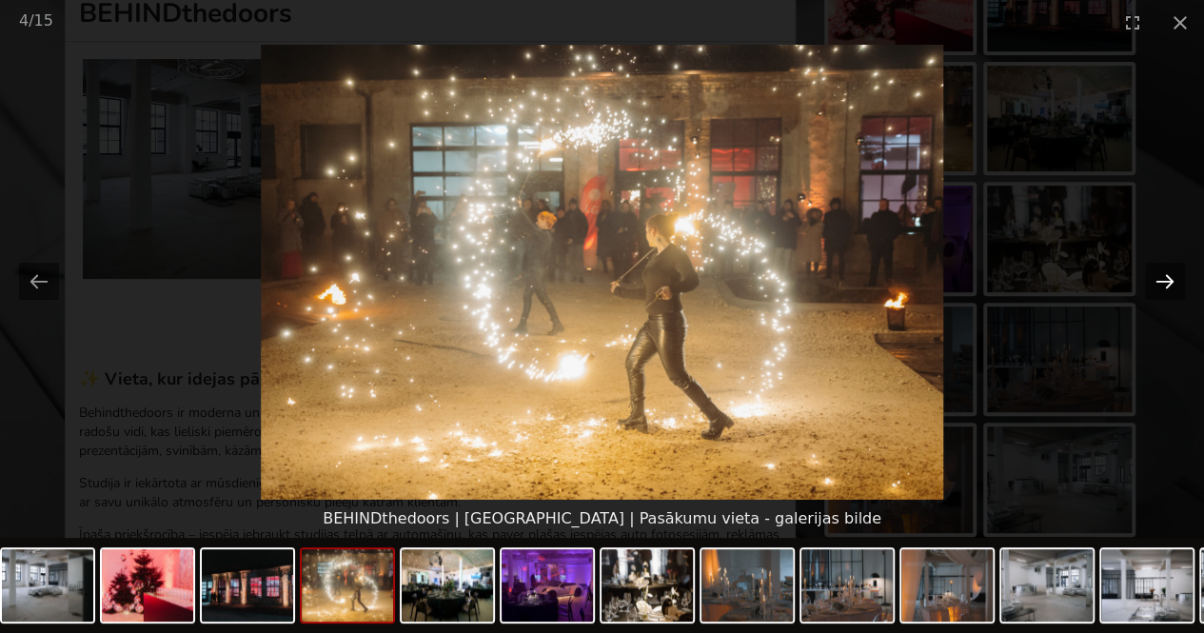
click at [1170, 283] on button "Next slide" at bounding box center [1165, 281] width 40 height 37
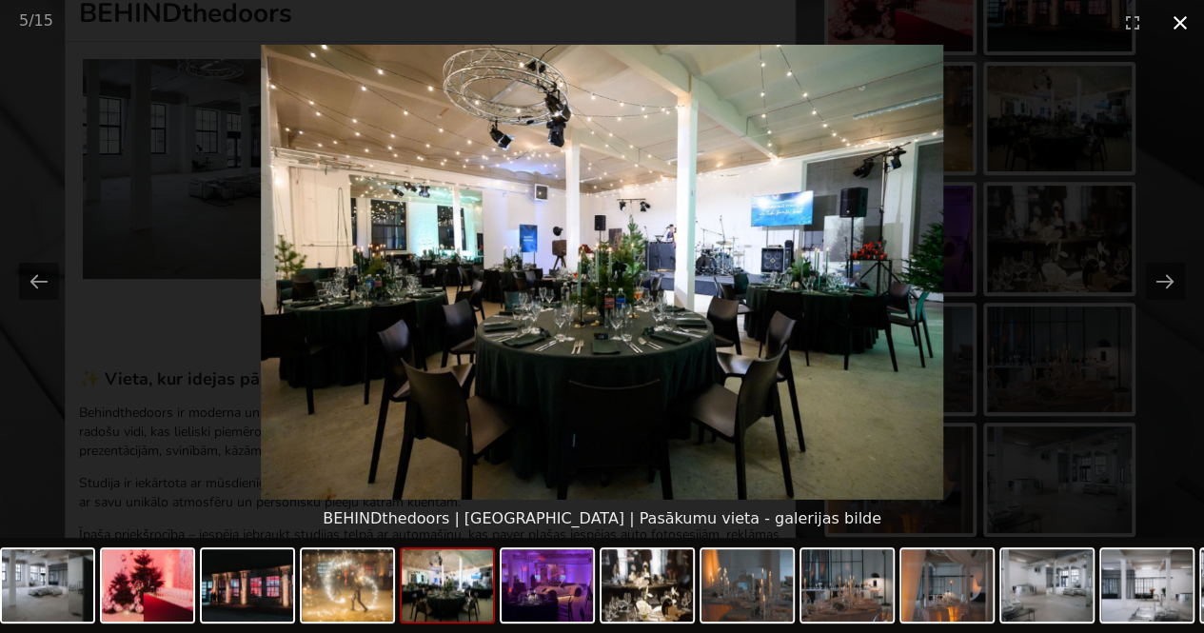
click at [1179, 22] on button "Close gallery" at bounding box center [1180, 22] width 48 height 45
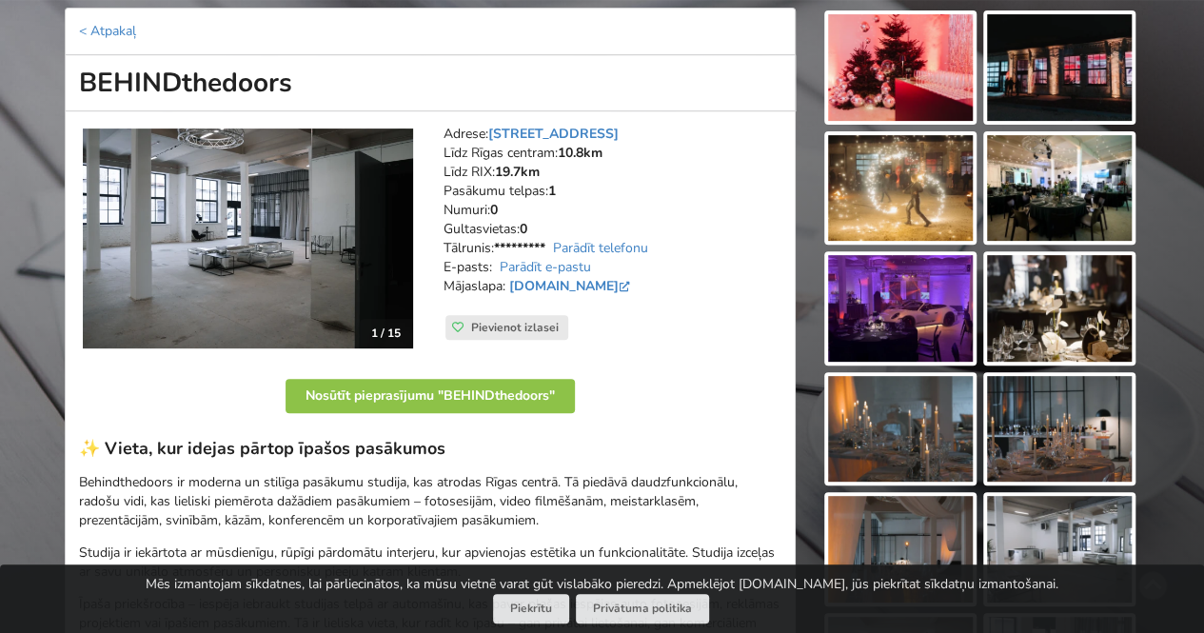
scroll to position [0, 0]
